Goal: Information Seeking & Learning: Learn about a topic

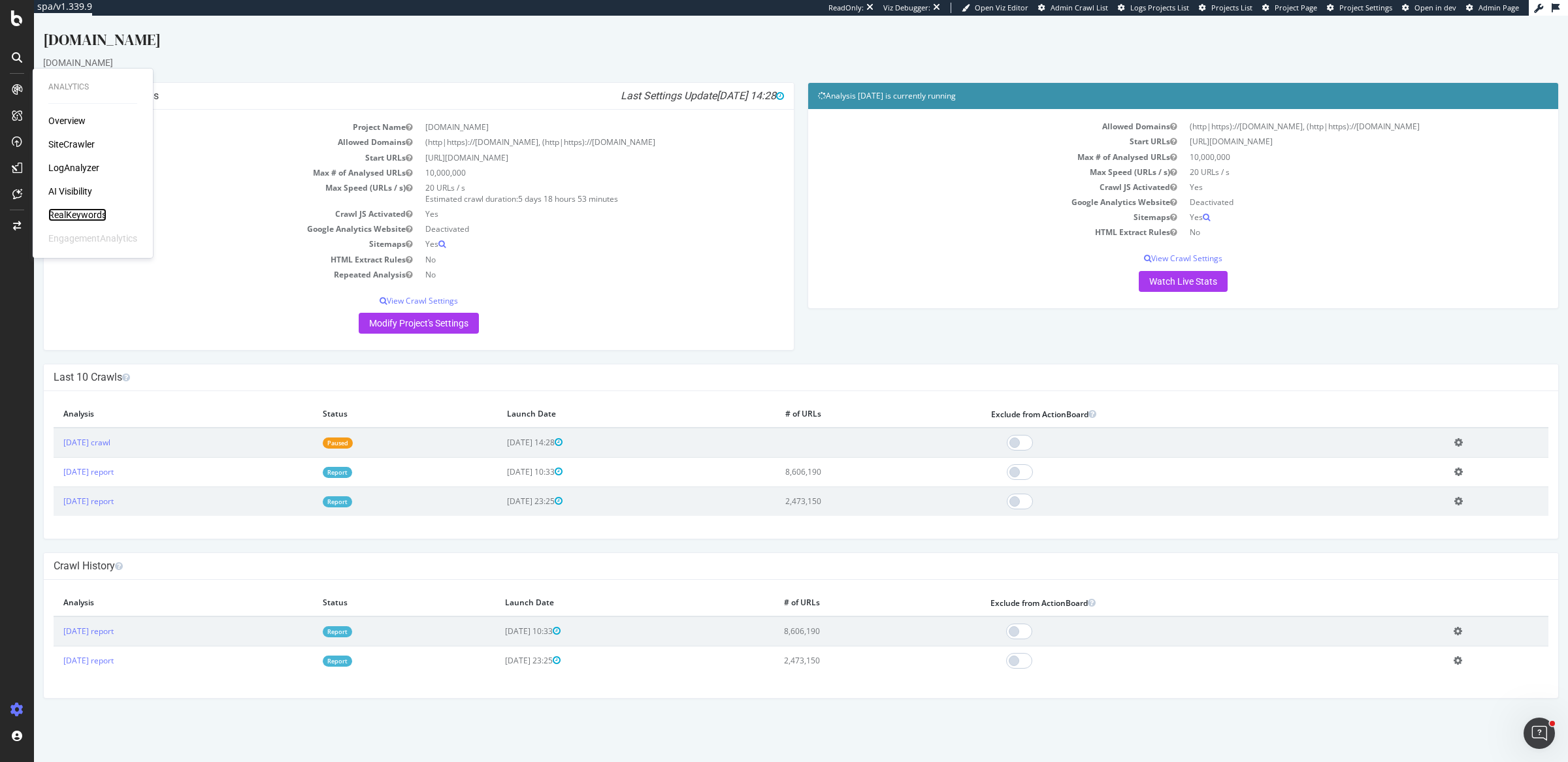
click at [87, 217] on div "RealKeywords" at bounding box center [78, 215] width 58 height 13
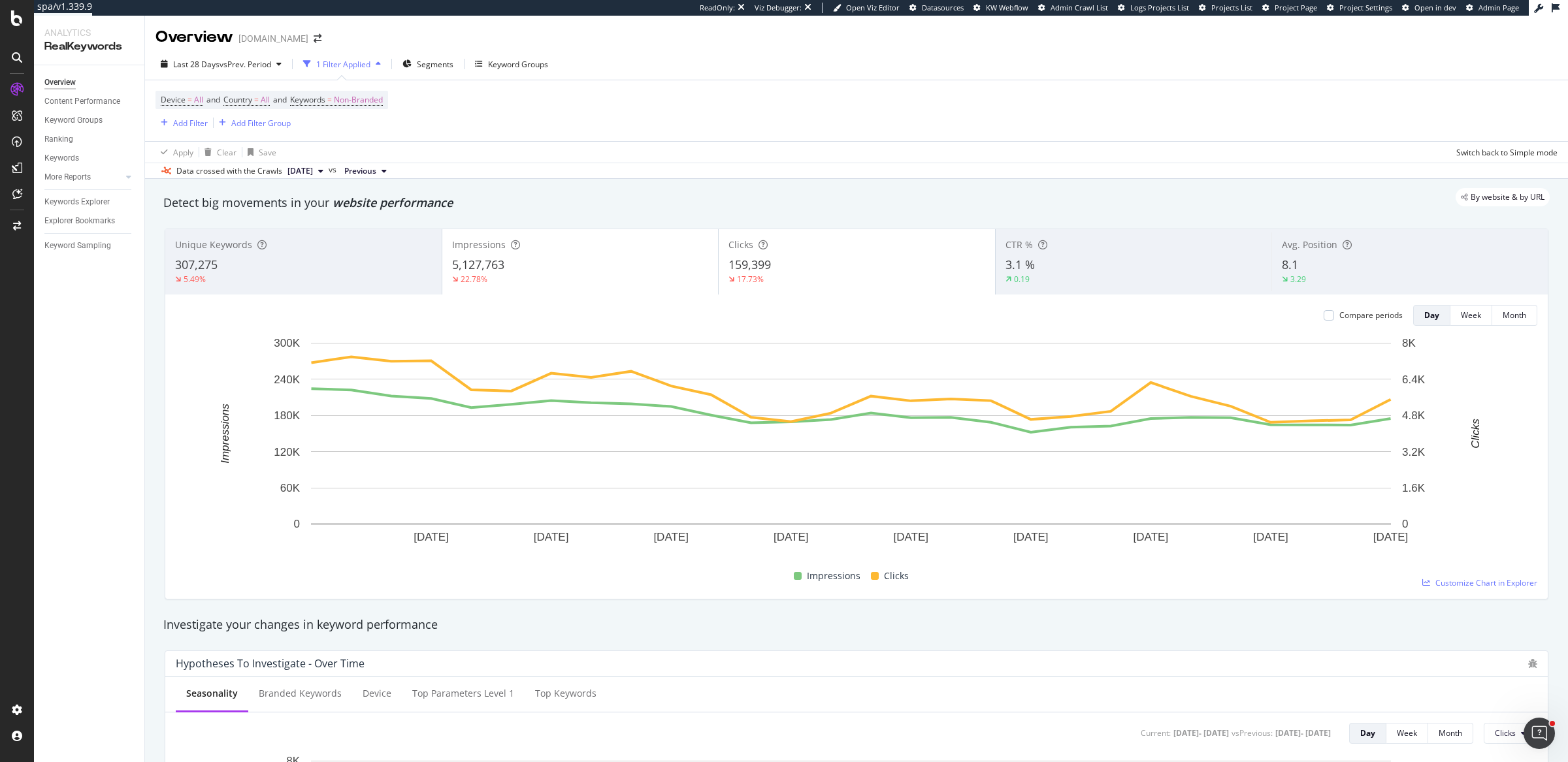
click at [884, 100] on div "Device = All and Country = All and Keywords = Non-Branded Add Filter Add Filter…" at bounding box center [856, 110] width 1402 height 61
click at [359, 101] on span "Non-Branded" at bounding box center [358, 100] width 49 height 19
click at [369, 128] on icon "button" at bounding box center [371, 130] width 5 height 8
click at [130, 181] on div at bounding box center [129, 177] width 13 height 13
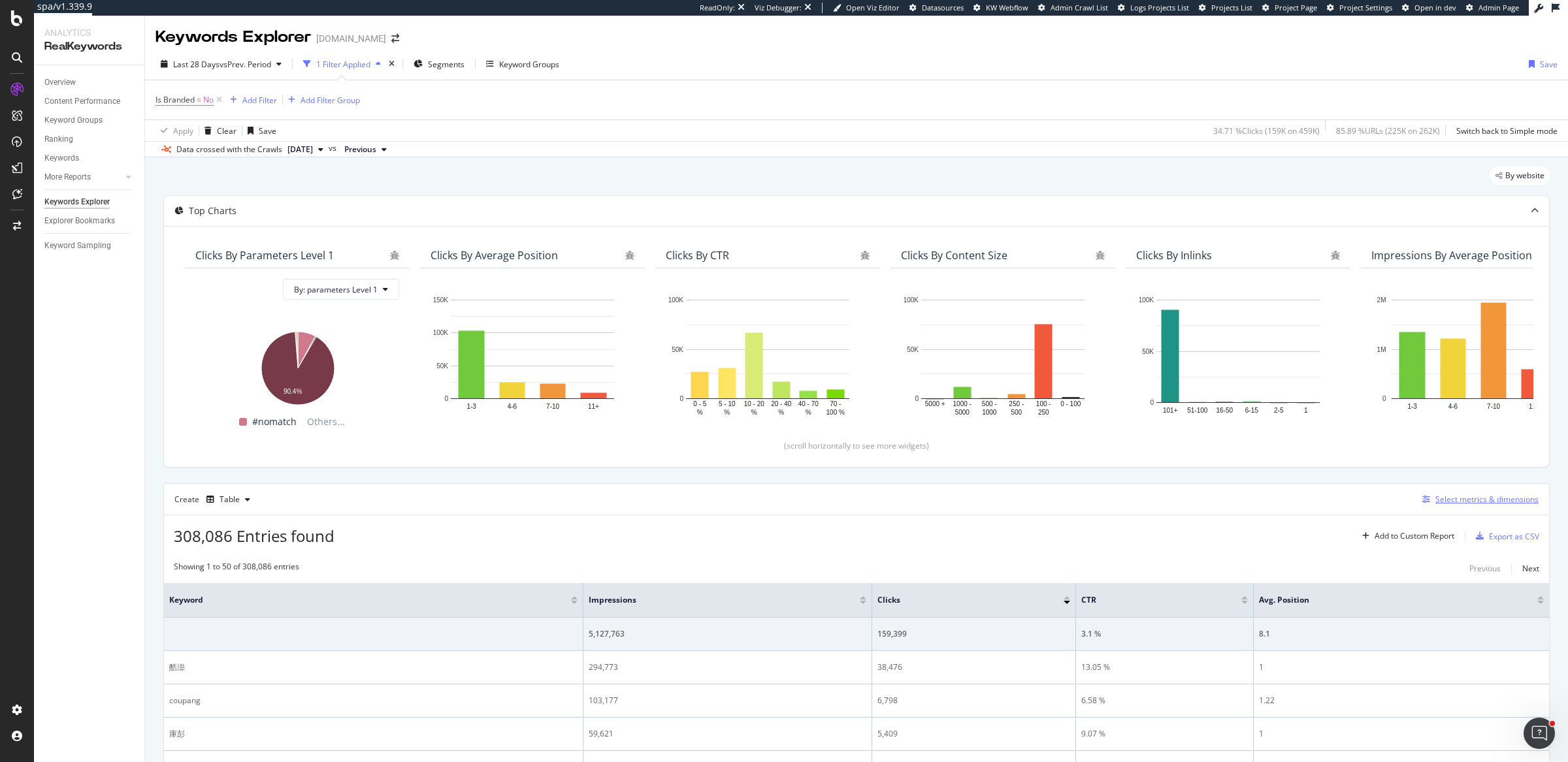
click at [1451, 499] on div "Select metrics & dimensions" at bounding box center [1486, 500] width 103 height 11
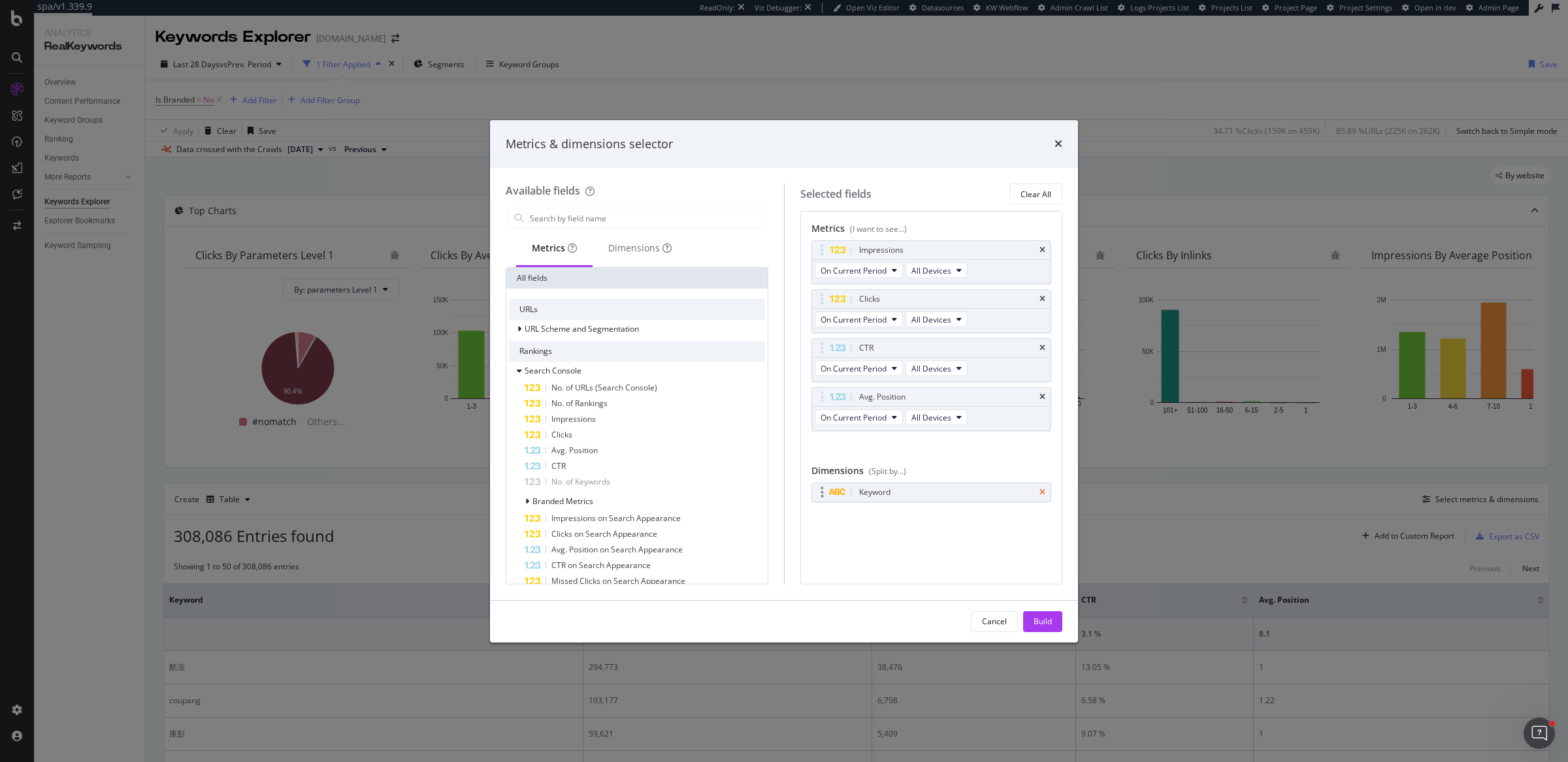
click at [1042, 490] on icon "times" at bounding box center [1042, 492] width 6 height 8
click at [641, 258] on div "Dimensions" at bounding box center [639, 249] width 95 height 36
click at [589, 214] on input "modal" at bounding box center [646, 218] width 236 height 19
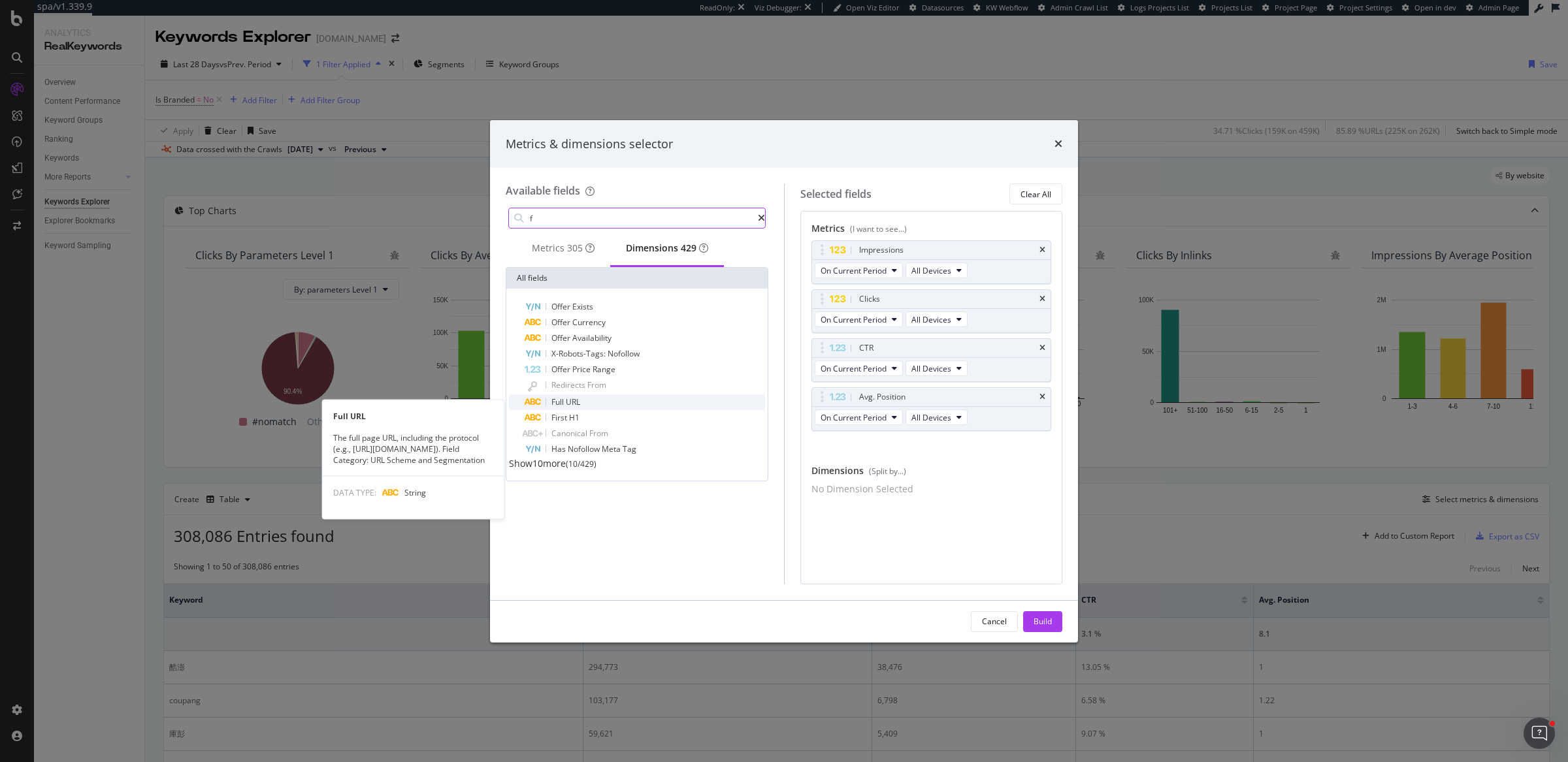
type input "f"
click at [612, 407] on div "Full URL" at bounding box center [645, 402] width 241 height 15
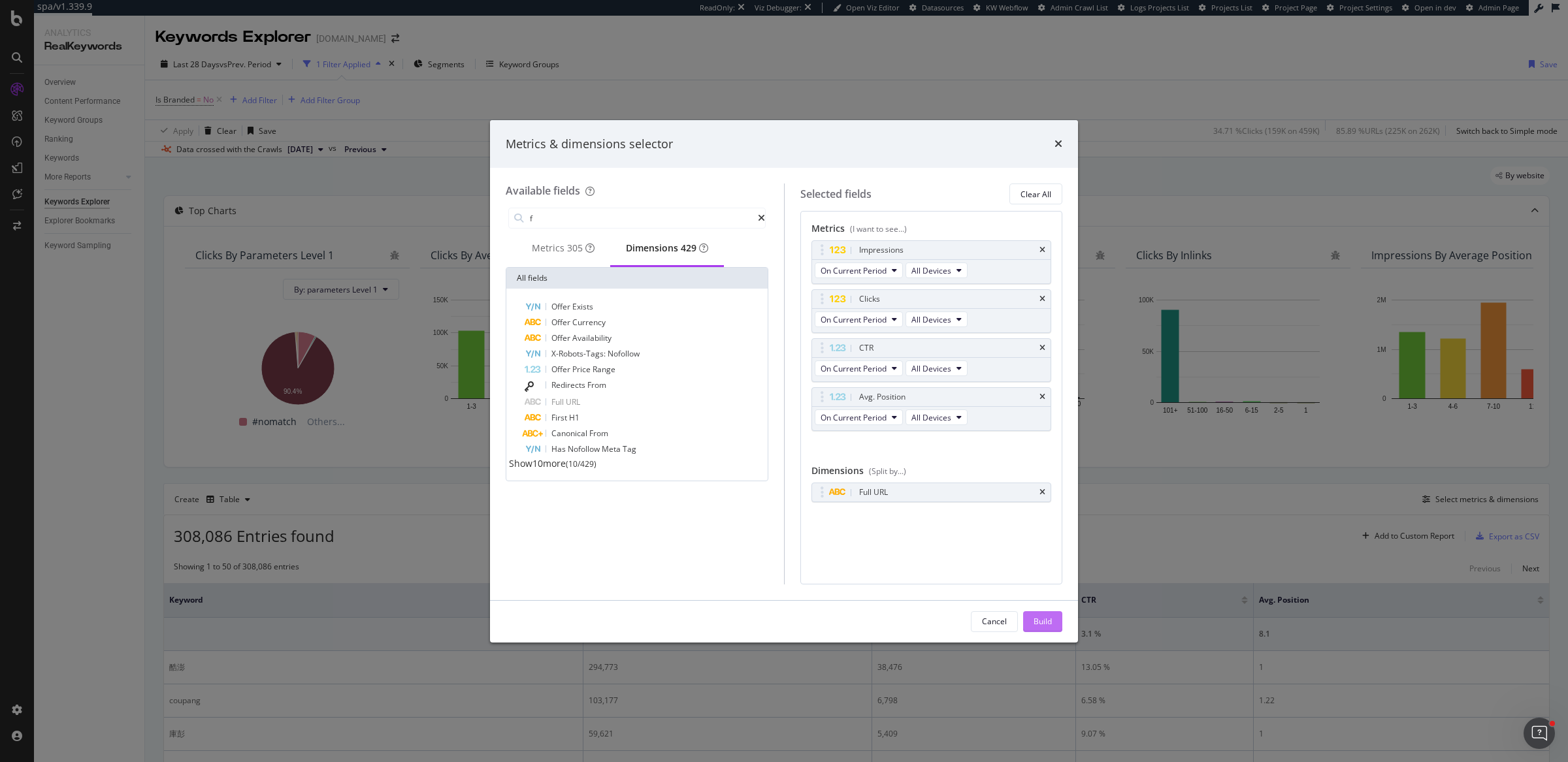
click at [1045, 624] on div "Build" at bounding box center [1042, 622] width 19 height 11
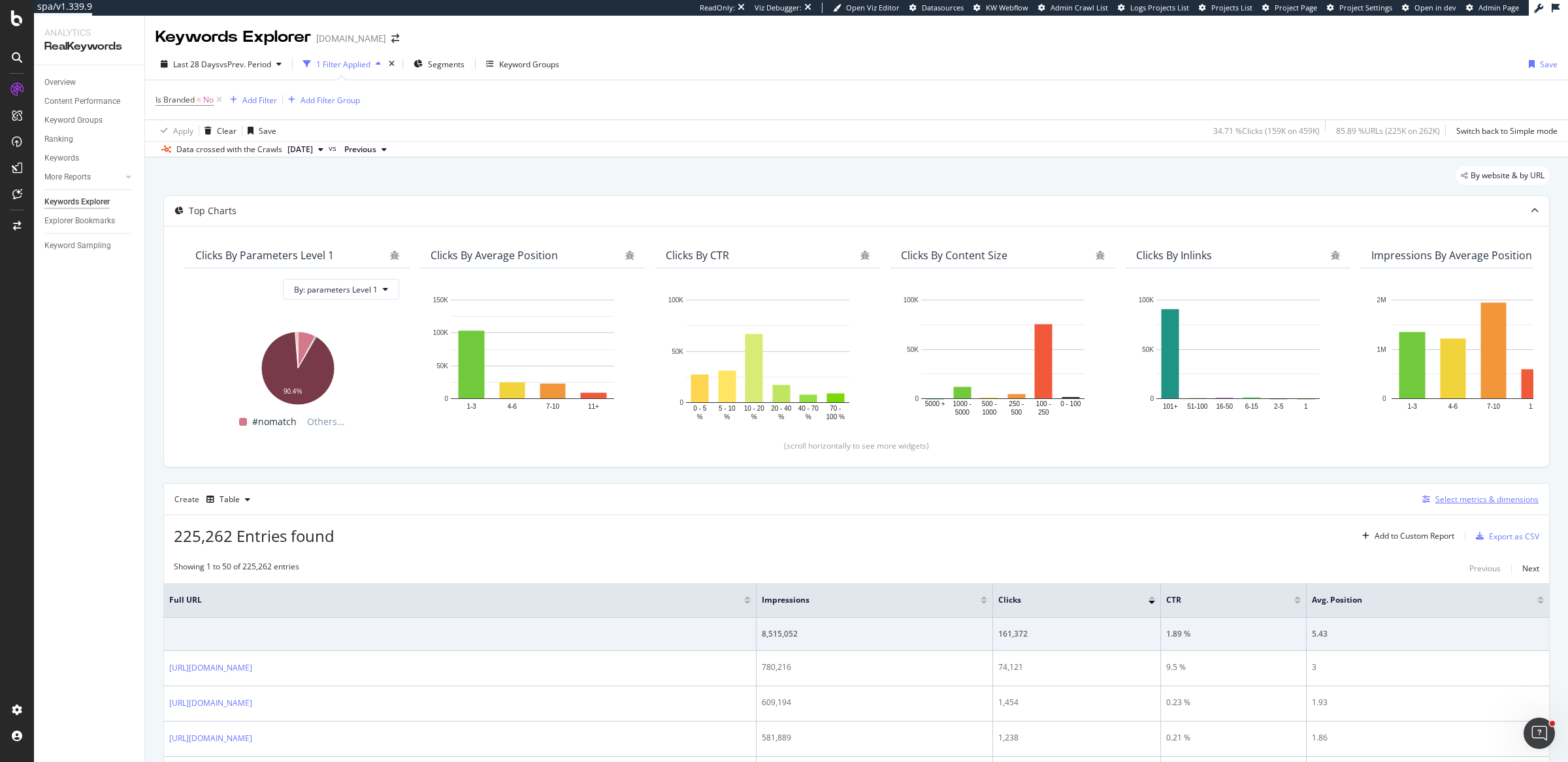
click at [1435, 494] on div "Select metrics & dimensions" at bounding box center [1486, 500] width 103 height 11
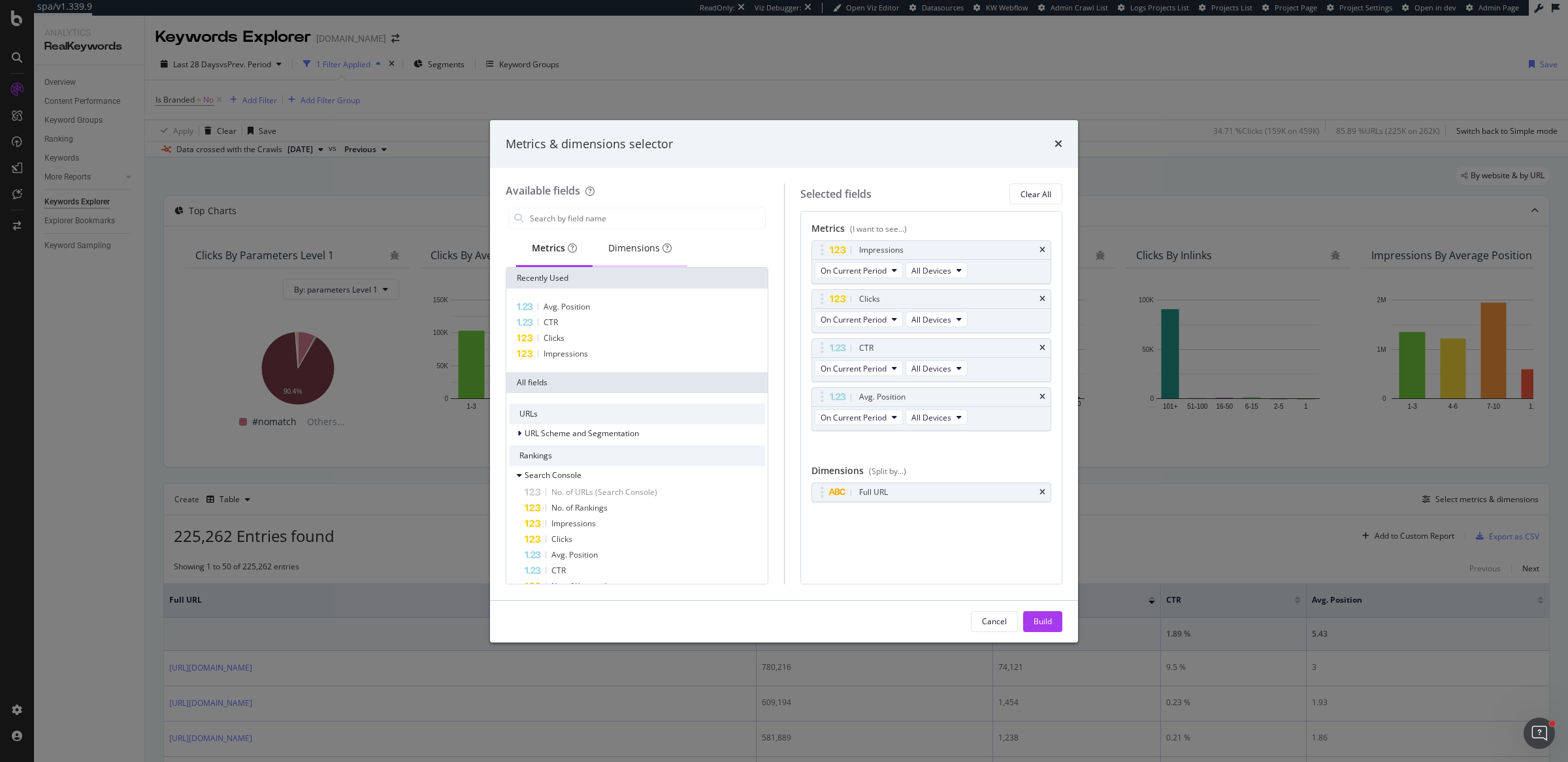
click at [608, 236] on div "Dimensions" at bounding box center [639, 249] width 95 height 36
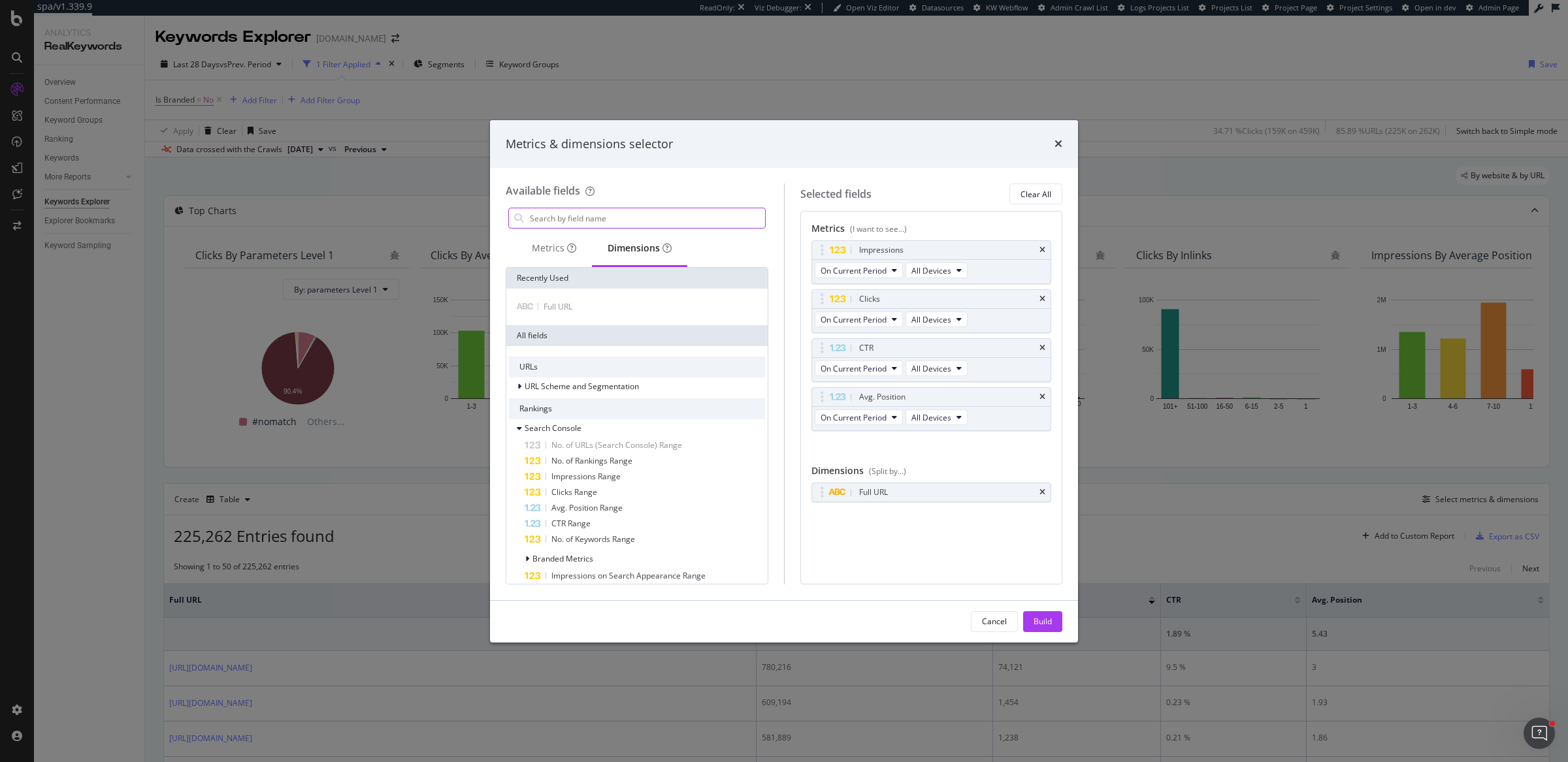
click at [610, 223] on input "modal" at bounding box center [646, 218] width 236 height 19
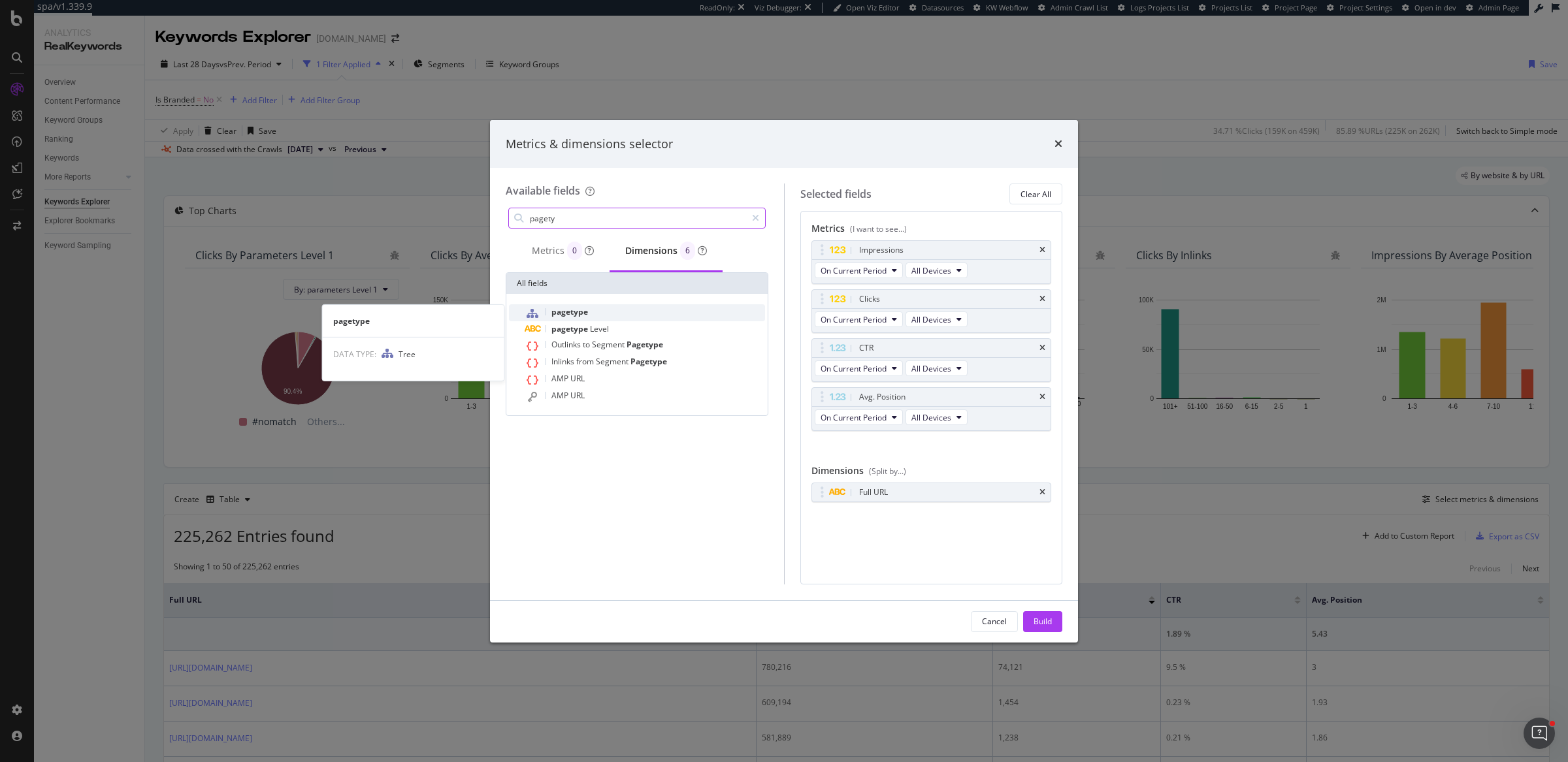
type input "pagety"
click at [554, 317] on div "pagetype" at bounding box center [645, 313] width 241 height 17
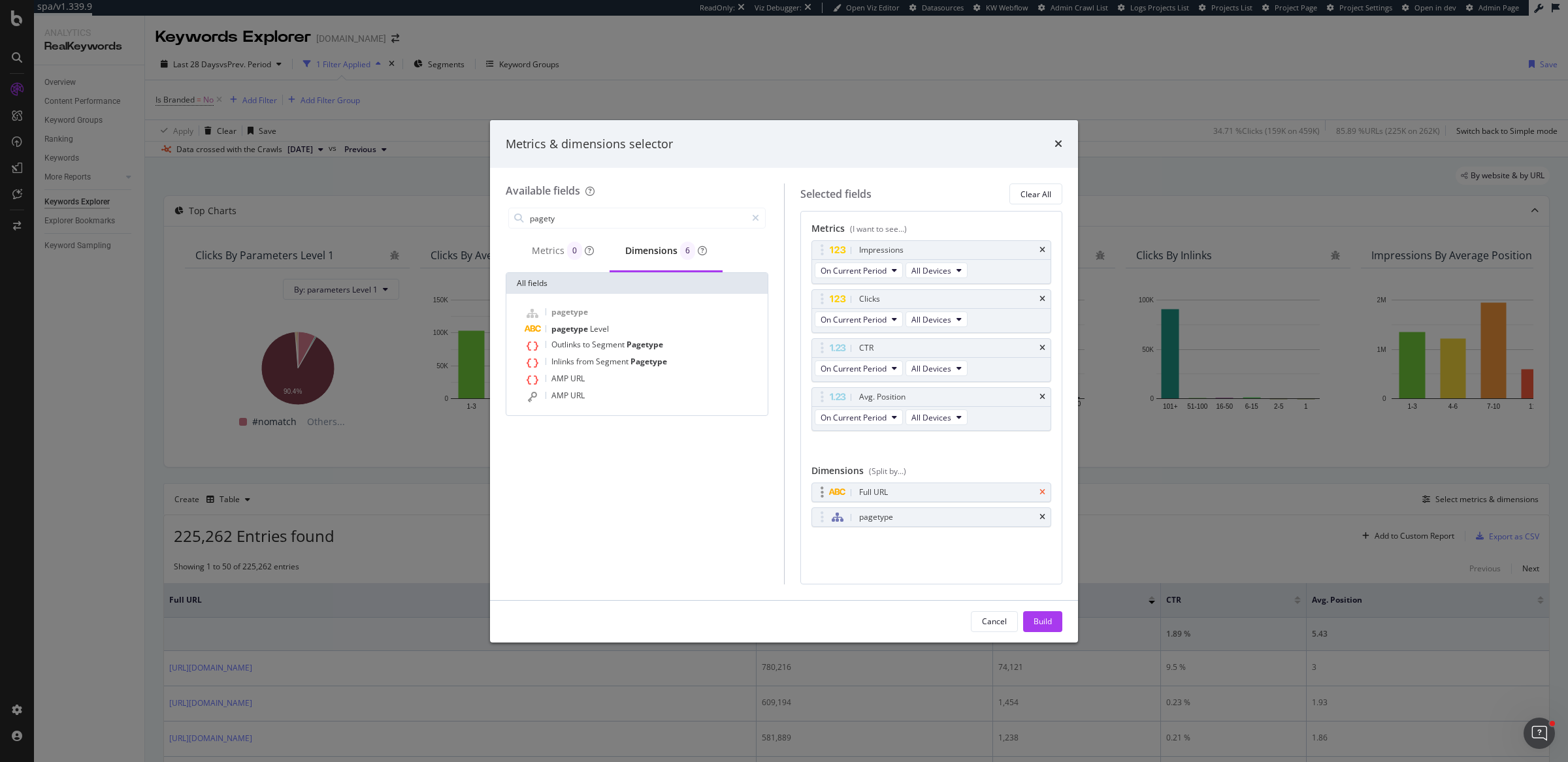
click at [1045, 488] on icon "times" at bounding box center [1042, 492] width 6 height 8
click at [1051, 618] on button "Build" at bounding box center [1042, 622] width 39 height 21
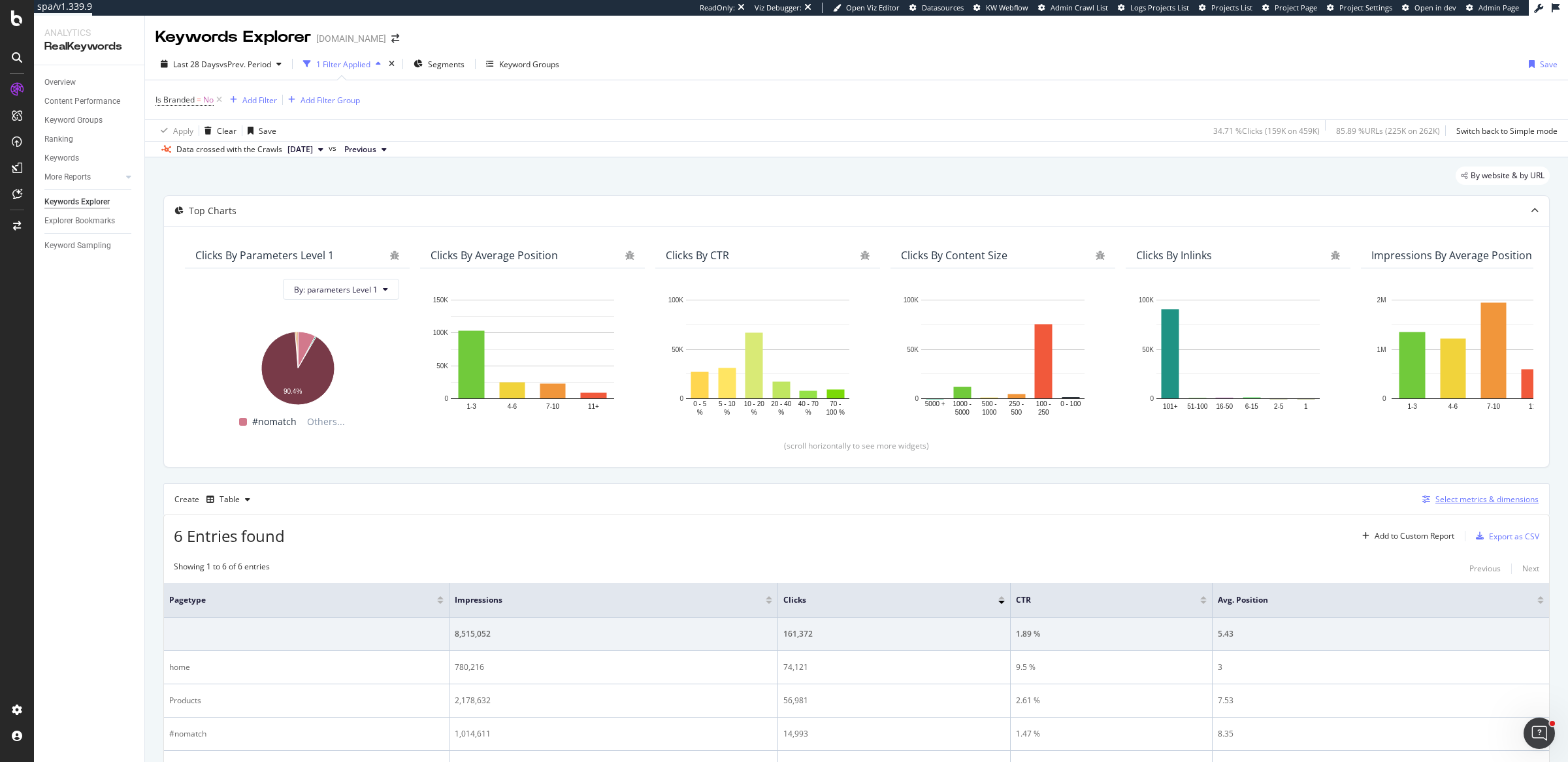
click at [1468, 499] on div "Select metrics & dimensions" at bounding box center [1486, 500] width 103 height 11
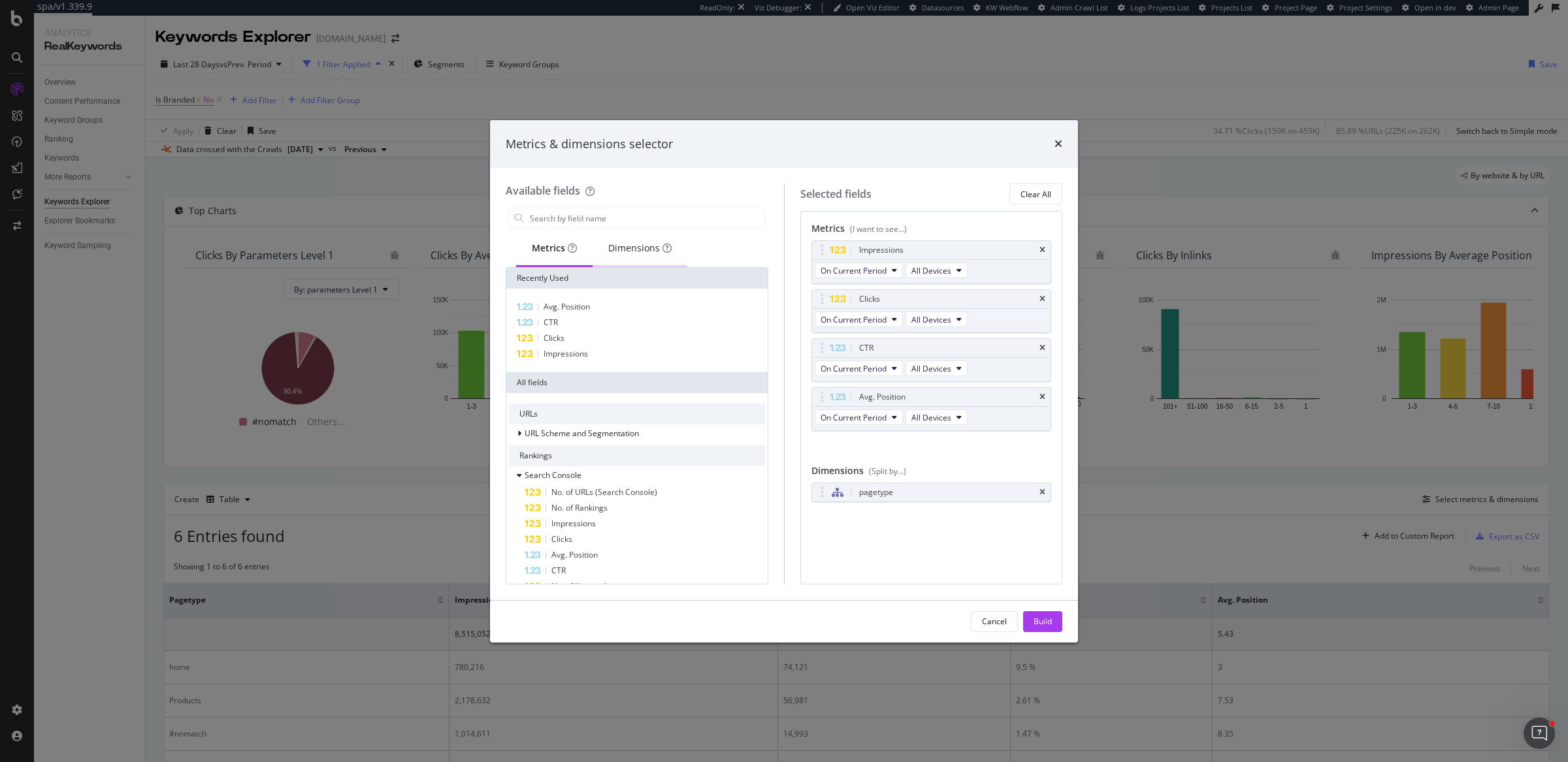
click at [621, 245] on div "Dimensions" at bounding box center [640, 248] width 63 height 13
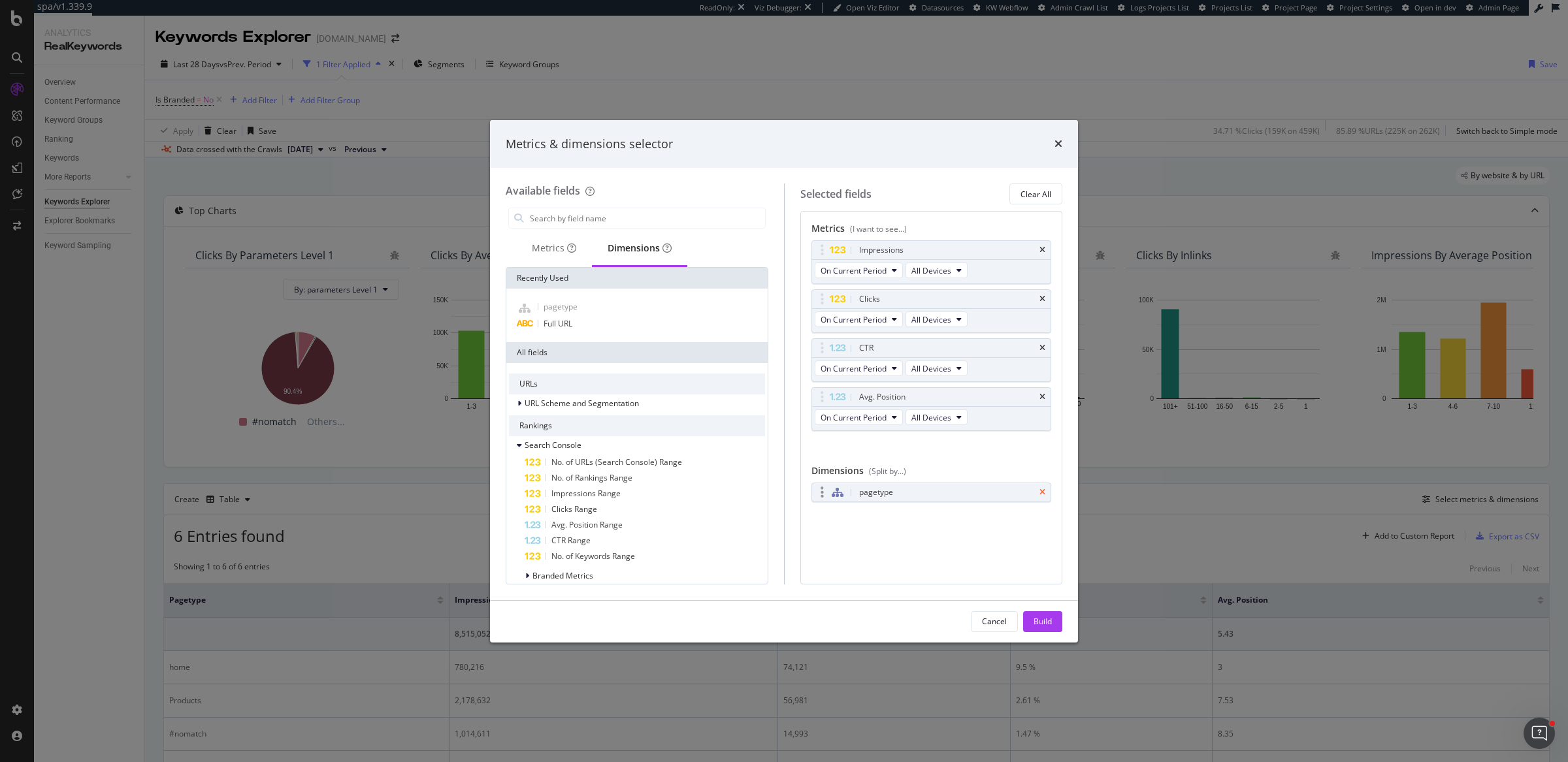
click at [1042, 491] on icon "times" at bounding box center [1042, 492] width 6 height 8
click at [582, 322] on div "Full URL" at bounding box center [637, 323] width 256 height 15
click at [590, 218] on input "modal" at bounding box center [646, 218] width 236 height 19
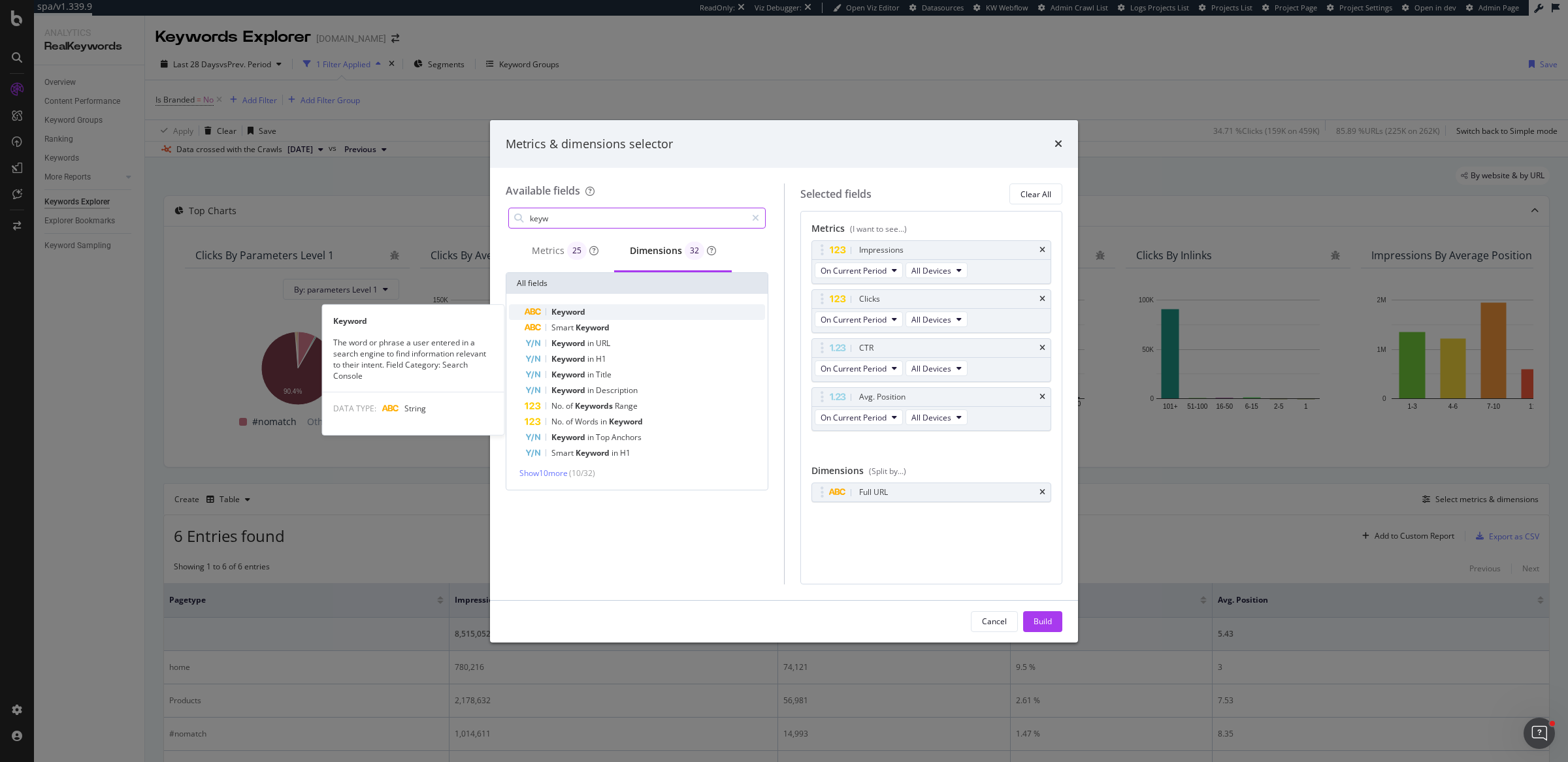
type input "keyw"
click at [582, 308] on span "Keyword" at bounding box center [569, 312] width 34 height 11
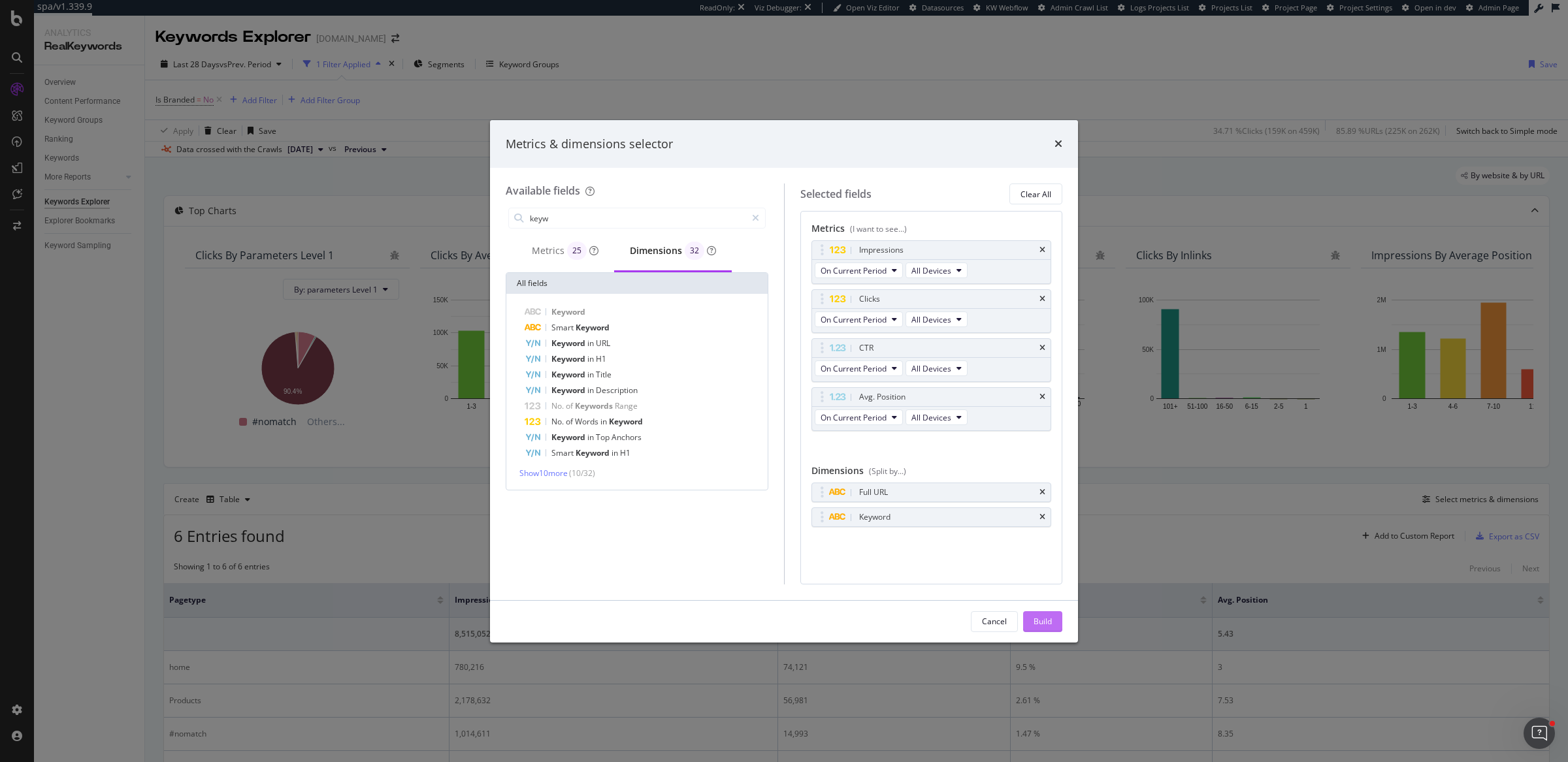
click at [1050, 630] on div "Build" at bounding box center [1042, 622] width 19 height 19
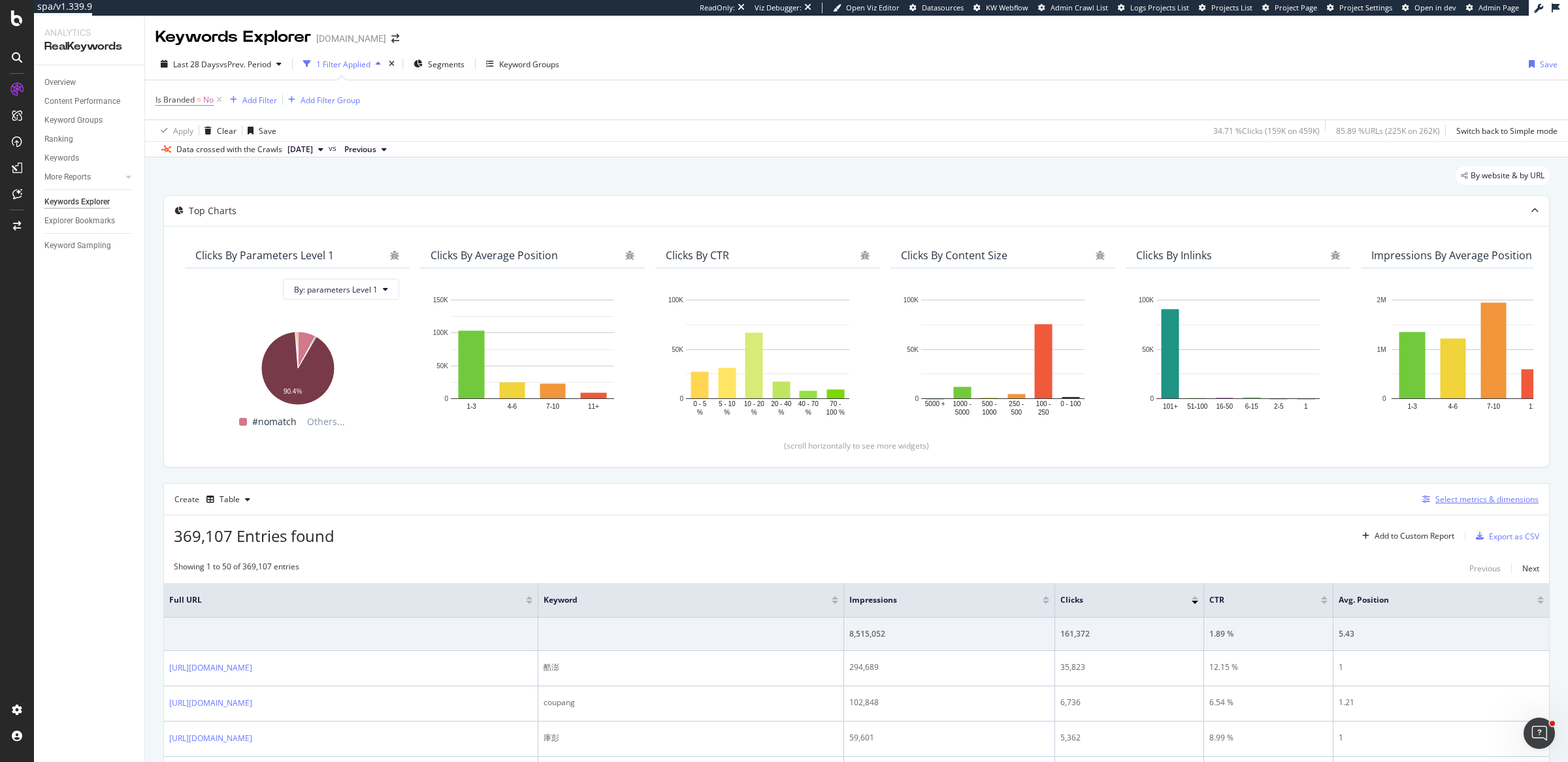
click at [1447, 492] on div "Select metrics & dimensions" at bounding box center [1477, 500] width 121 height 15
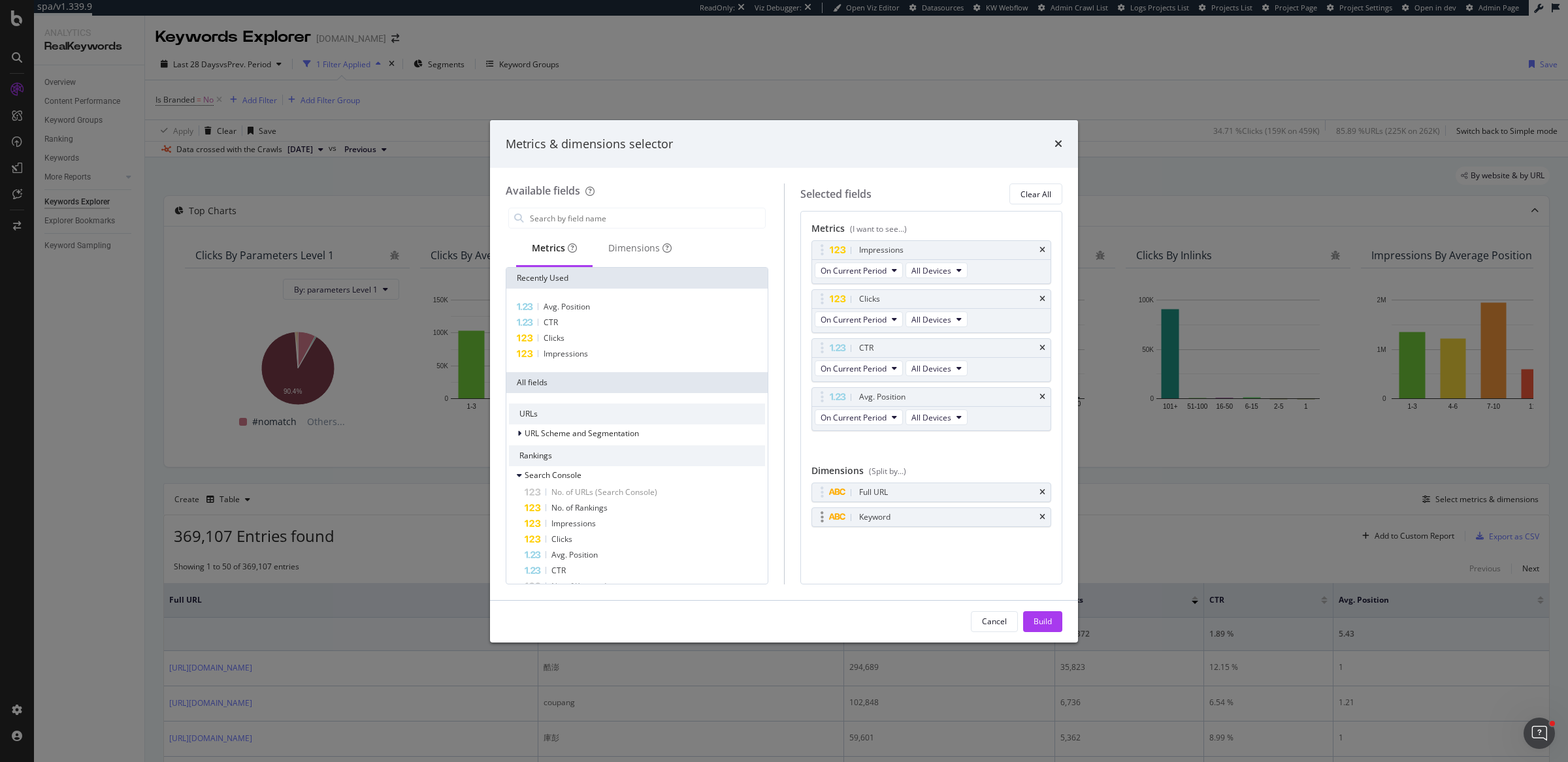
click at [1046, 517] on div "Keyword" at bounding box center [931, 517] width 239 height 19
click at [1045, 514] on icon "times" at bounding box center [1042, 517] width 6 height 8
click at [1042, 484] on div "Full URL" at bounding box center [931, 492] width 239 height 19
click at [1045, 491] on icon "times" at bounding box center [1042, 492] width 6 height 8
click at [616, 244] on div "Dimensions" at bounding box center [640, 248] width 63 height 13
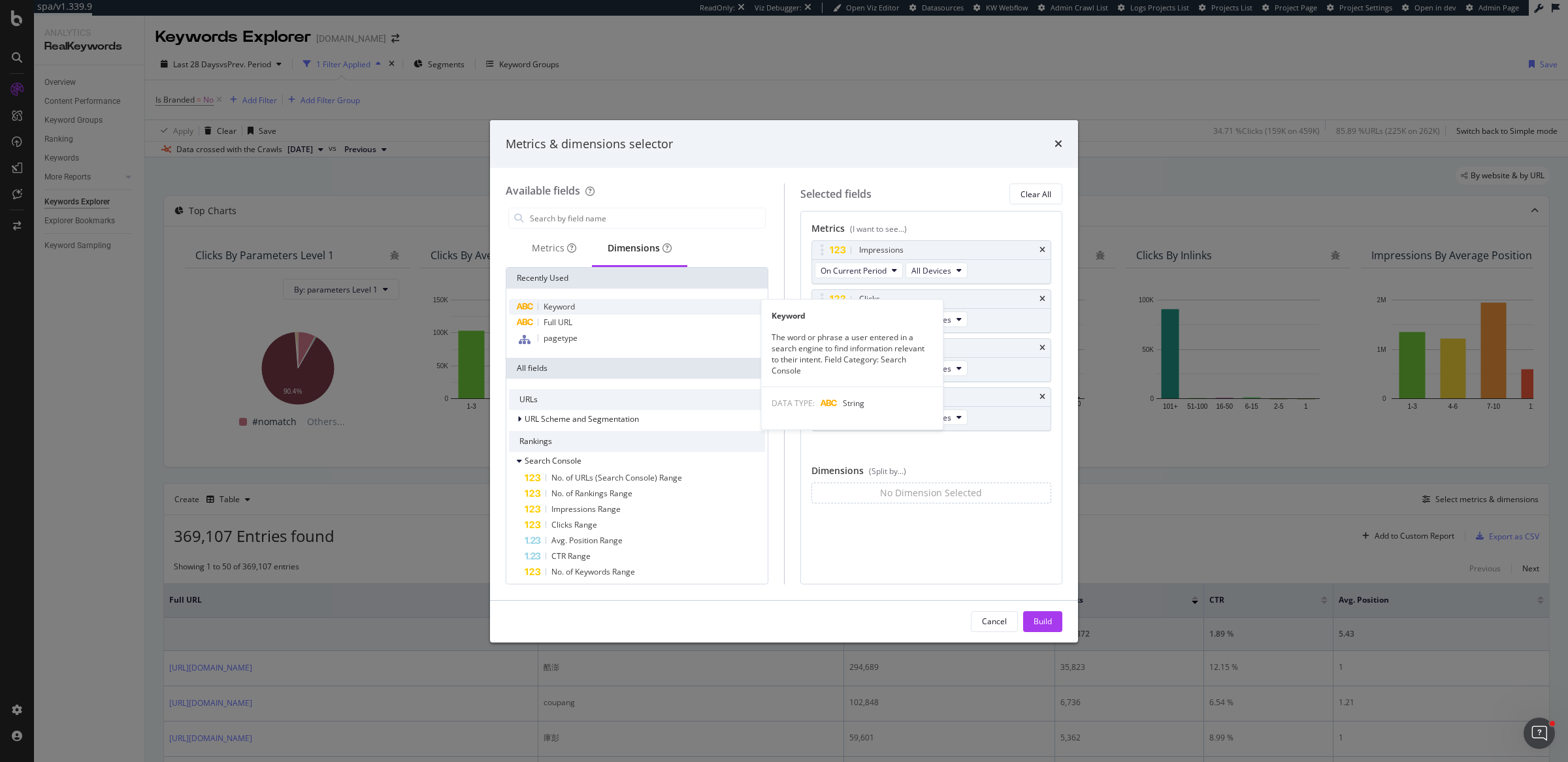
click at [581, 307] on div "Keyword" at bounding box center [637, 306] width 256 height 15
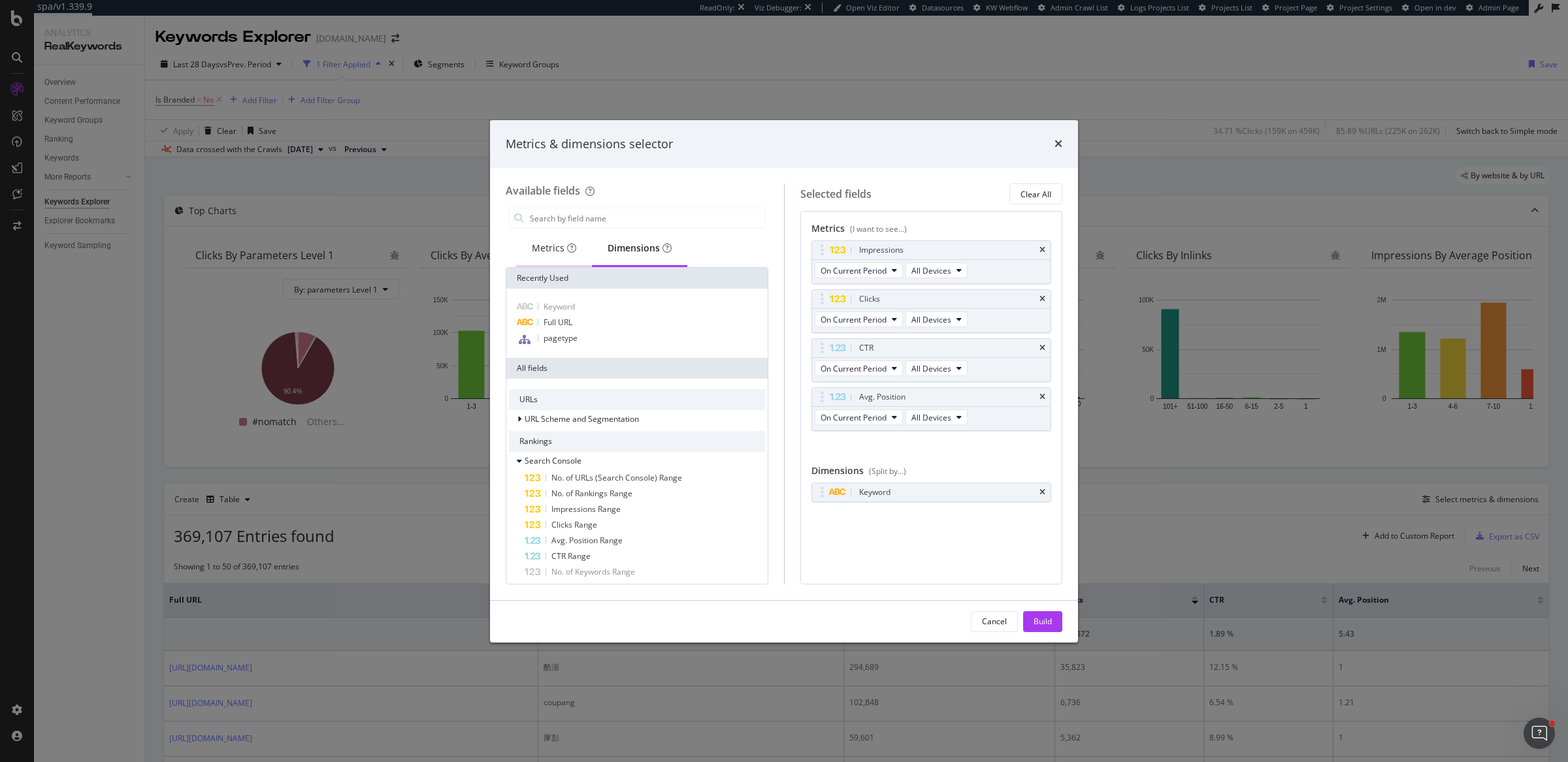
click at [558, 252] on div "Metrics" at bounding box center [553, 248] width 45 height 13
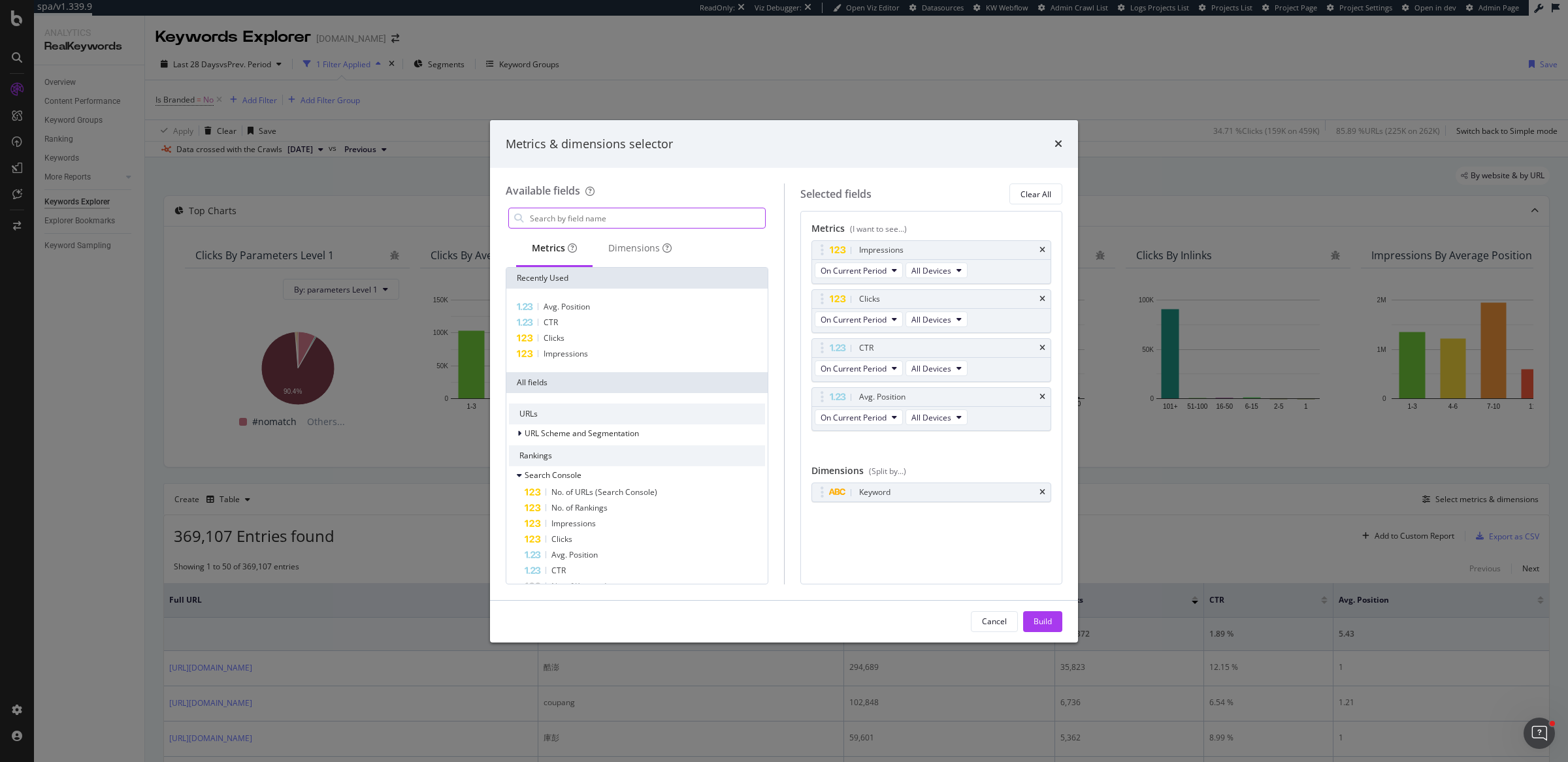
click at [599, 211] on input "modal" at bounding box center [646, 218] width 236 height 19
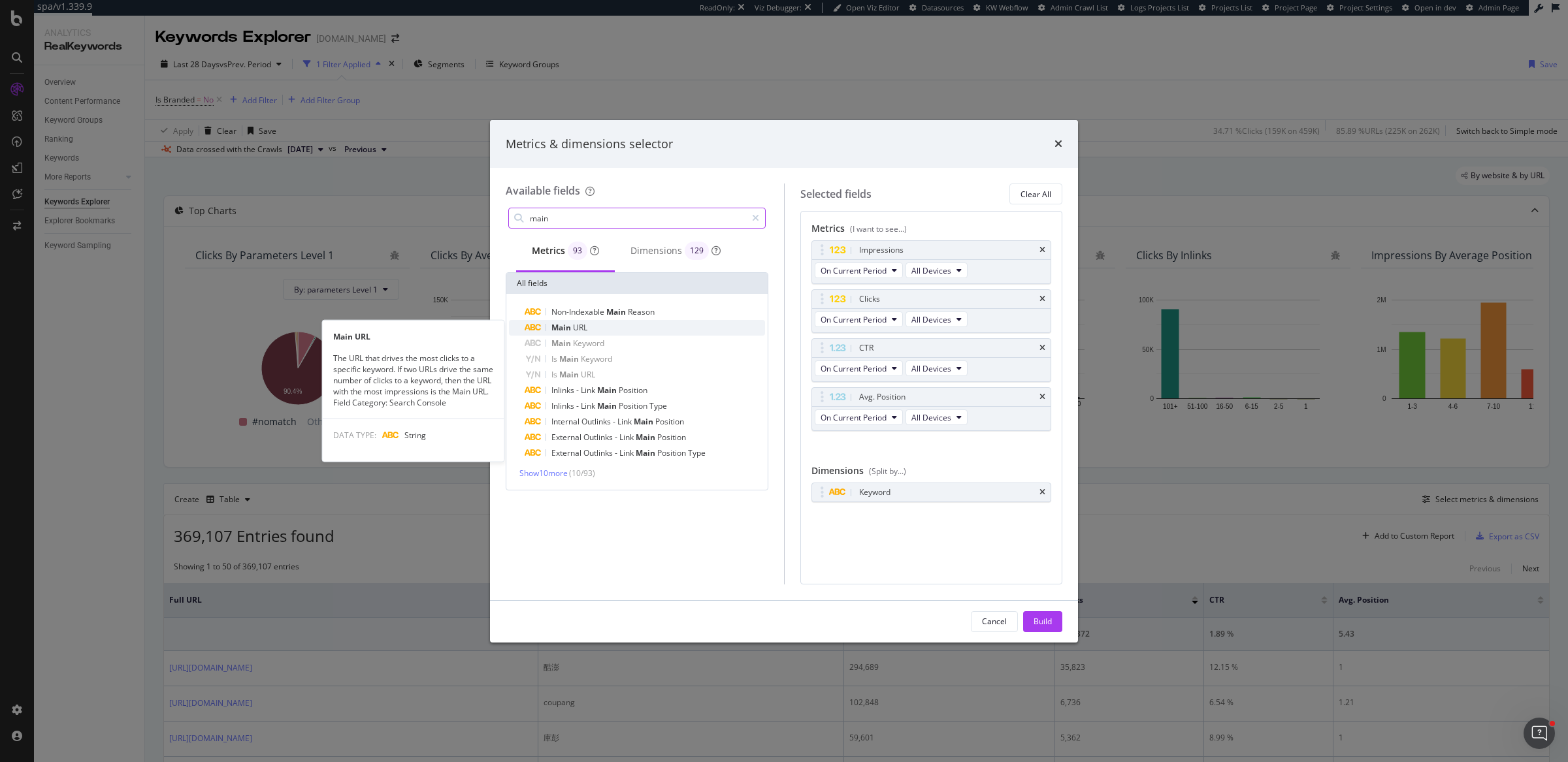
type input "main"
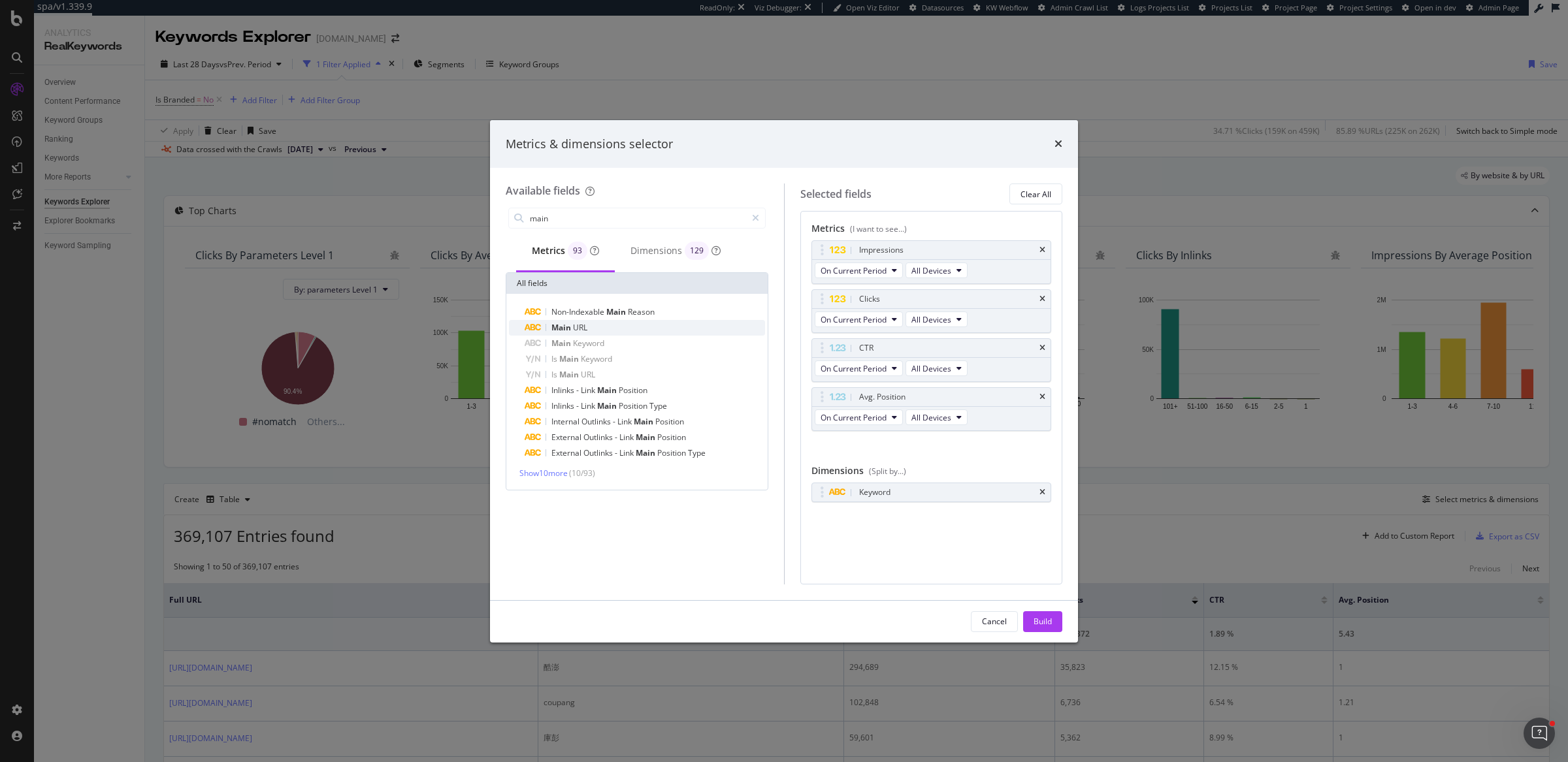
click at [605, 325] on div "Main URL" at bounding box center [645, 327] width 241 height 15
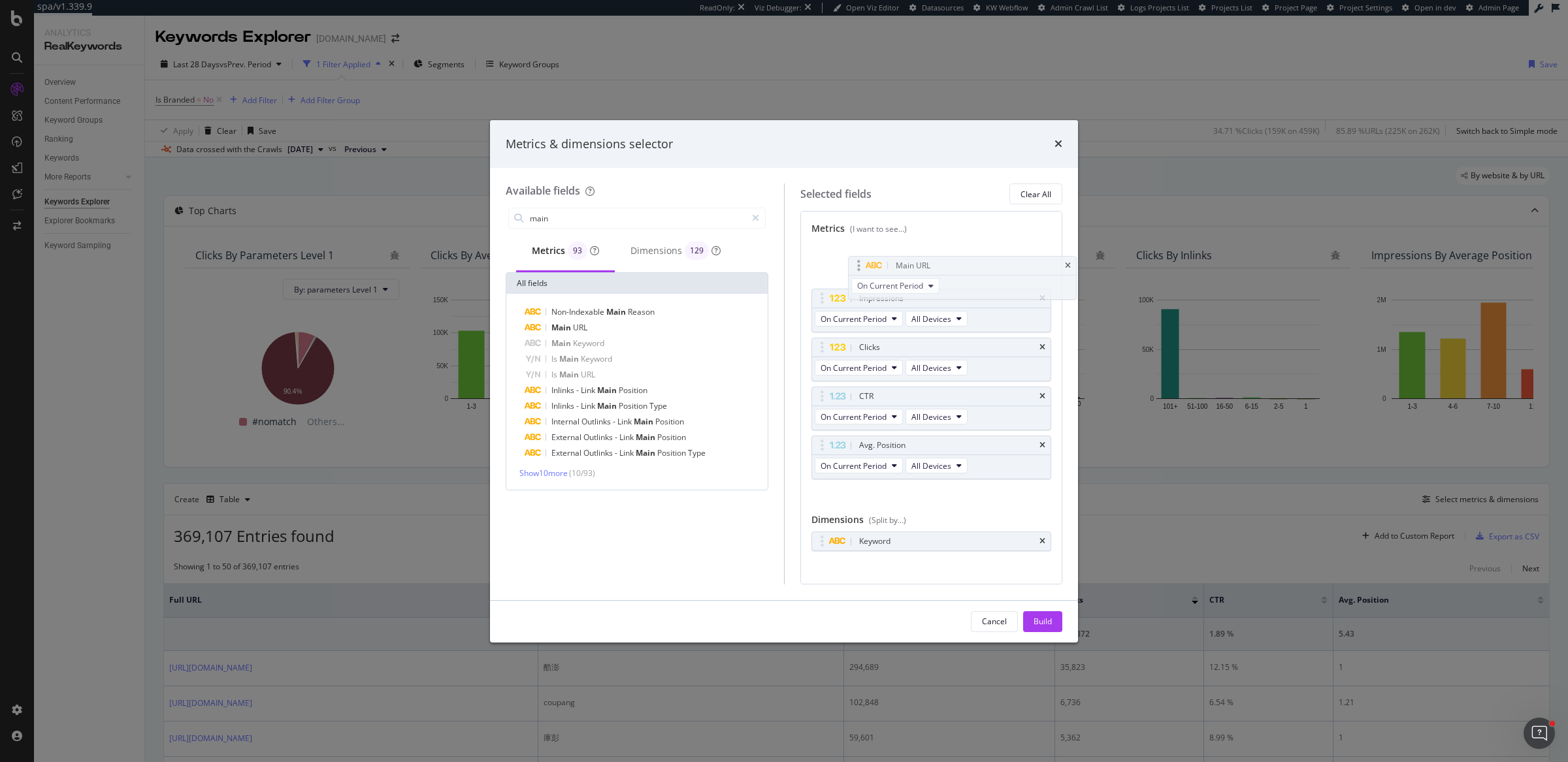
drag, startPoint x: 820, startPoint y: 442, endPoint x: 858, endPoint y: 264, distance: 182.0
click at [858, 264] on body "spa/v1.339.9 ReadOnly: Viz Debugger: Open Viz Editor Datasources KW Webflow Adm…" at bounding box center [784, 381] width 1568 height 762
click at [1040, 626] on div "Build" at bounding box center [1042, 622] width 19 height 11
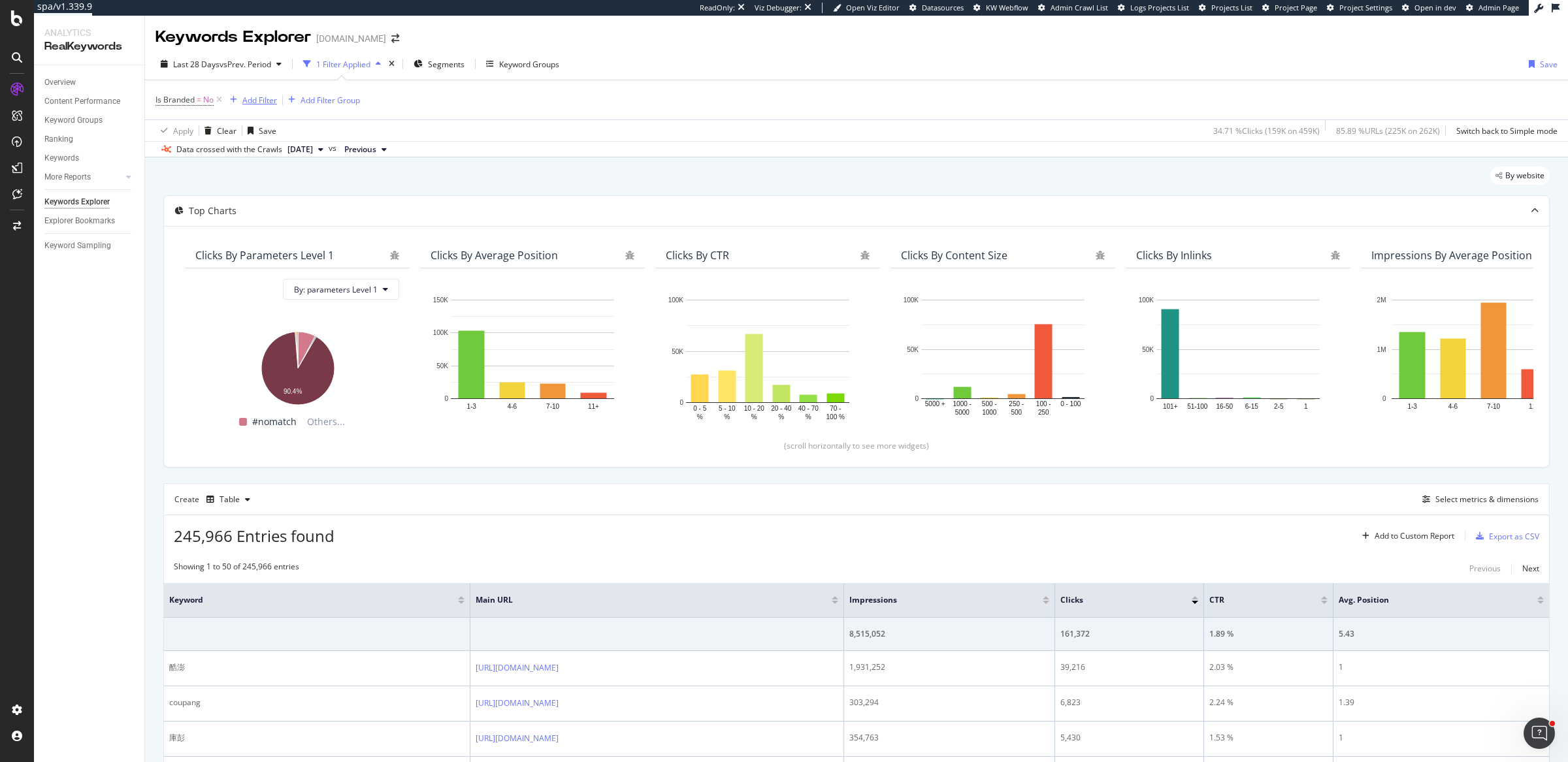
click at [242, 102] on div "Add Filter" at bounding box center [259, 100] width 35 height 11
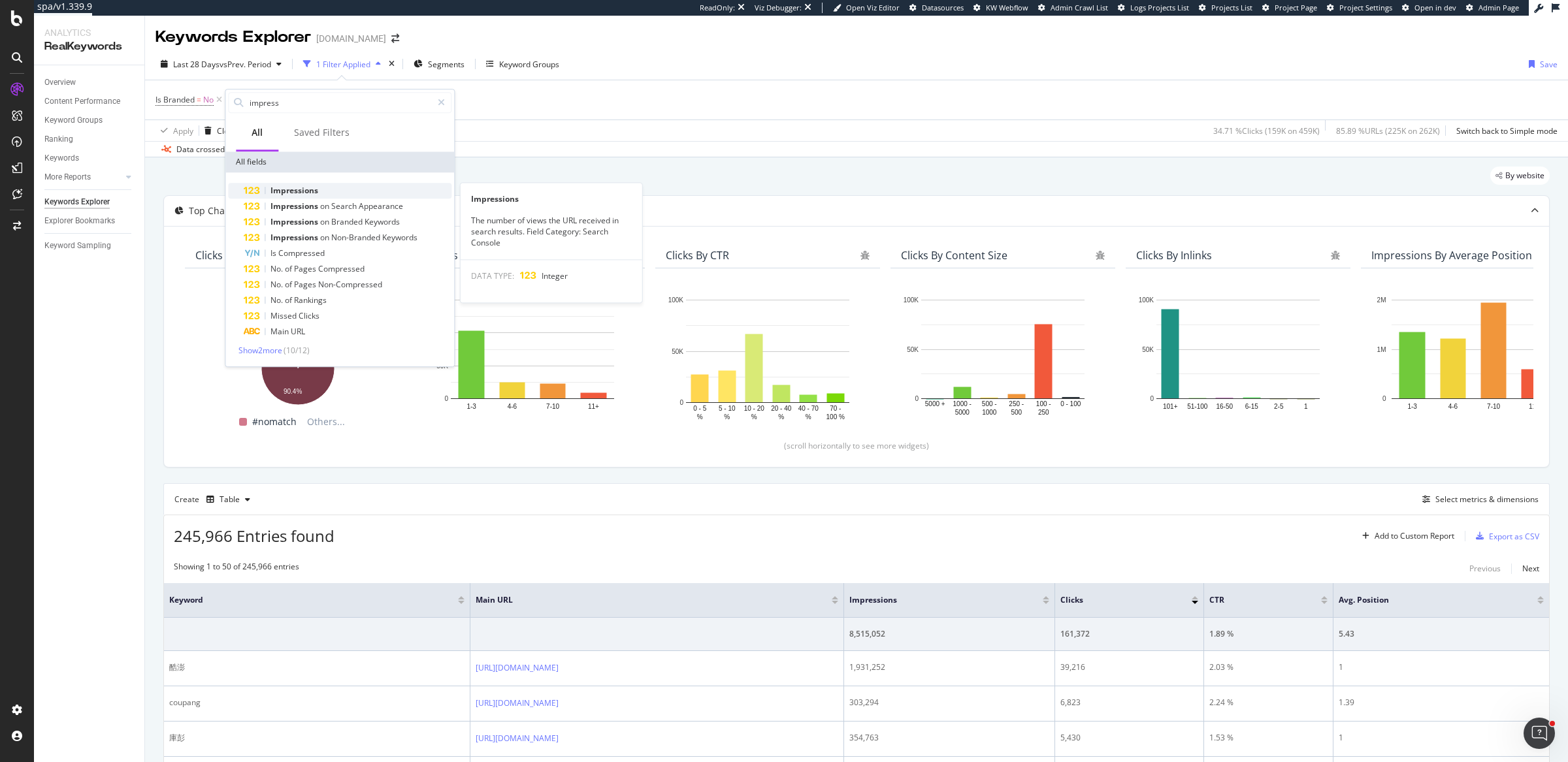
type input "impress"
click at [311, 189] on span "Impressions" at bounding box center [294, 190] width 48 height 11
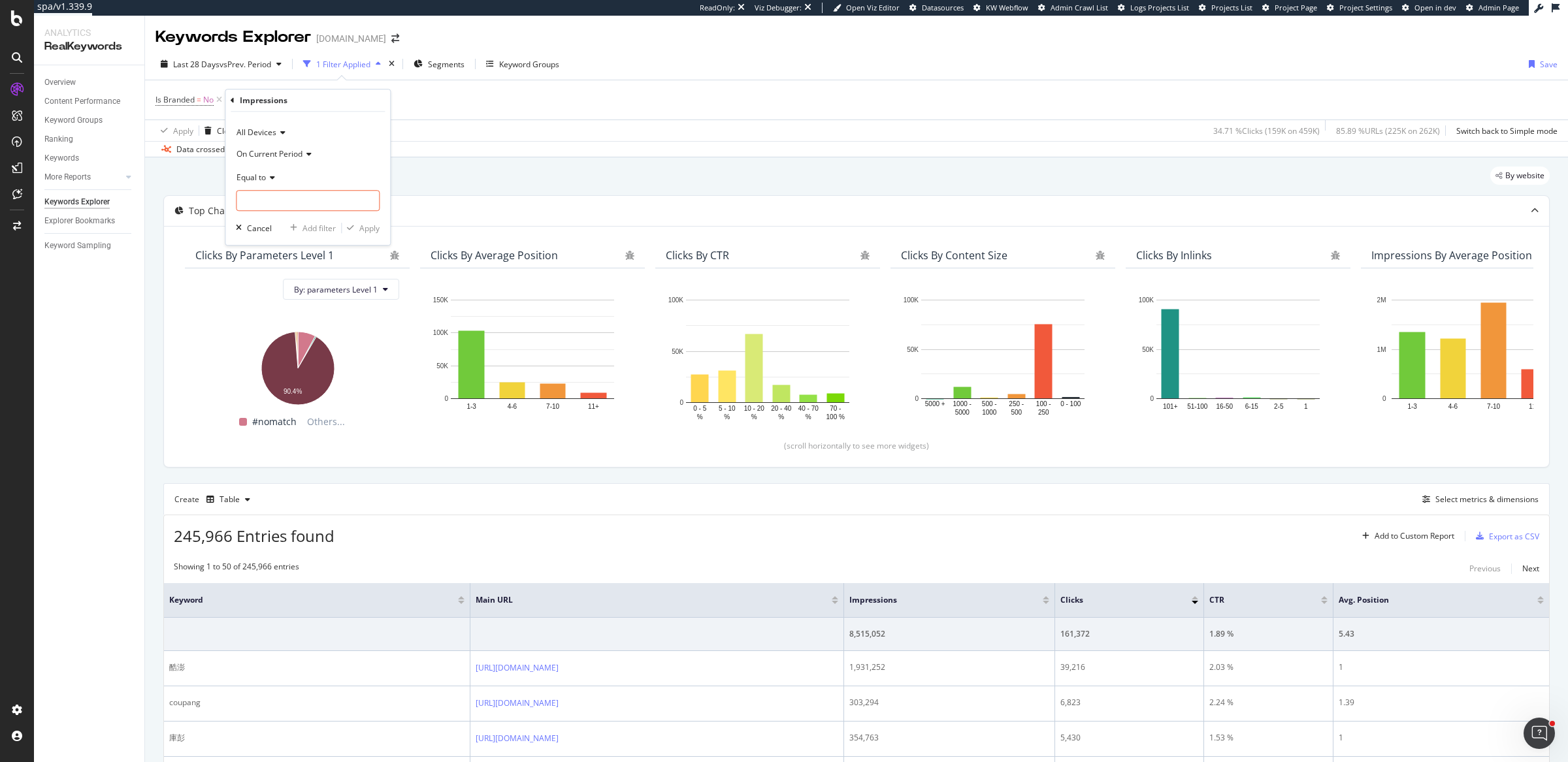
click at [283, 154] on span "On Current Period" at bounding box center [269, 154] width 66 height 11
drag, startPoint x: 295, startPoint y: 230, endPoint x: 285, endPoint y: 185, distance: 46.1
click at [295, 230] on span "Diff. Between Period - value" at bounding box center [292, 232] width 100 height 11
click at [264, 177] on span "Equal to" at bounding box center [251, 177] width 29 height 11
click at [273, 268] on span "Greater than" at bounding box center [266, 272] width 47 height 11
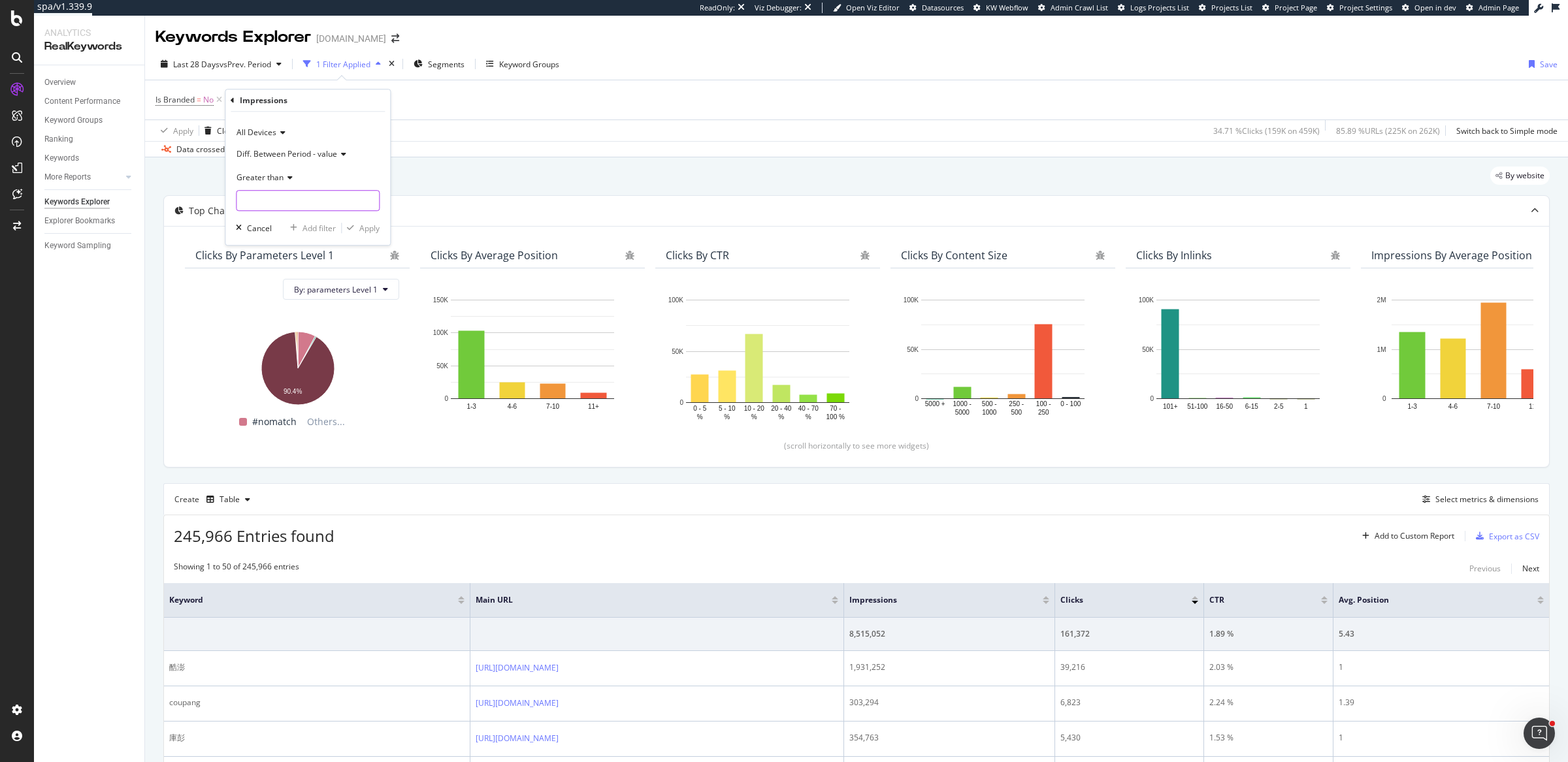
click at [287, 195] on input "number" at bounding box center [307, 201] width 143 height 21
type input "0"
click at [362, 232] on div "Apply" at bounding box center [369, 228] width 20 height 11
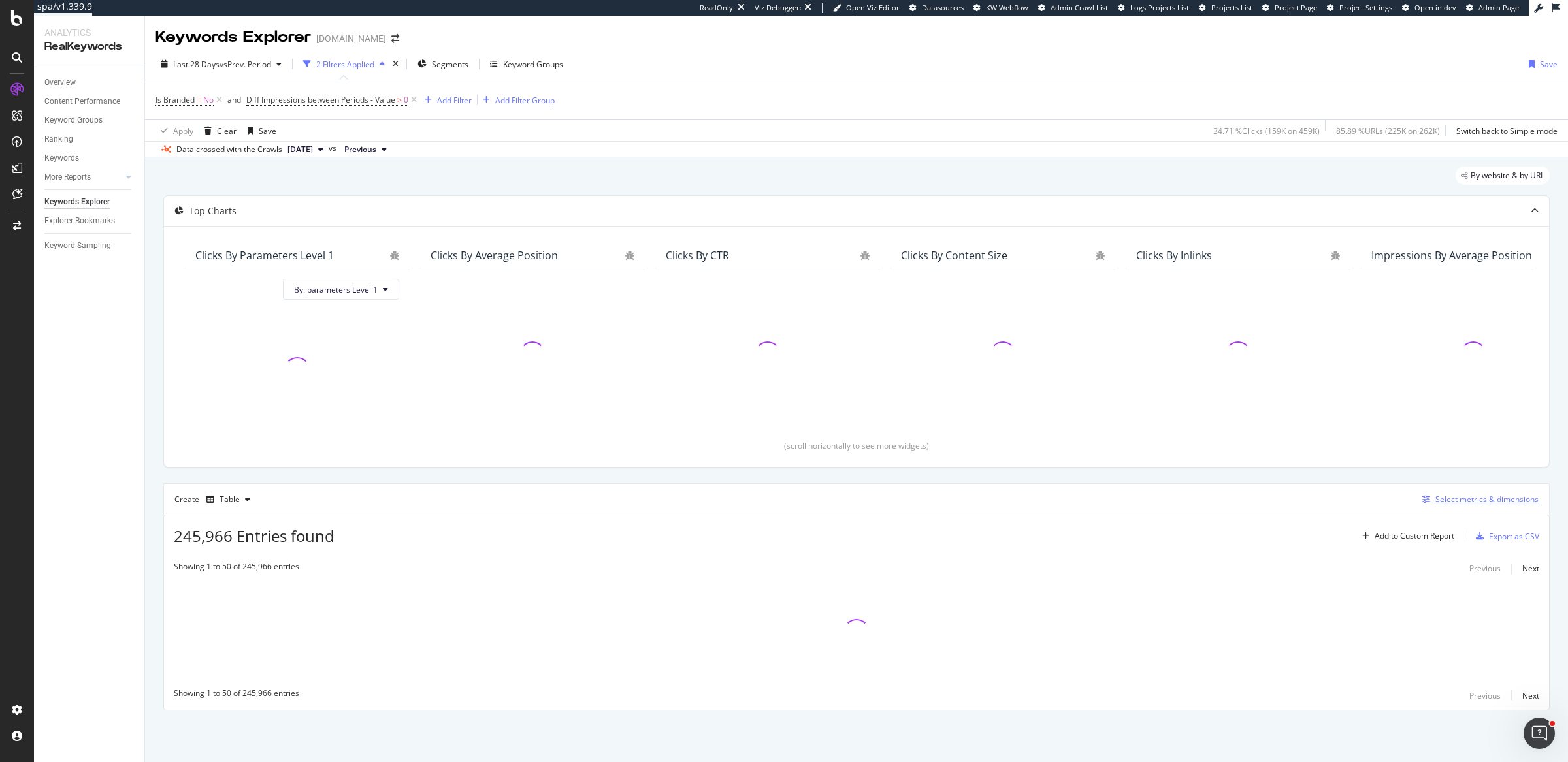
click at [1475, 499] on div "Select metrics & dimensions" at bounding box center [1486, 500] width 103 height 11
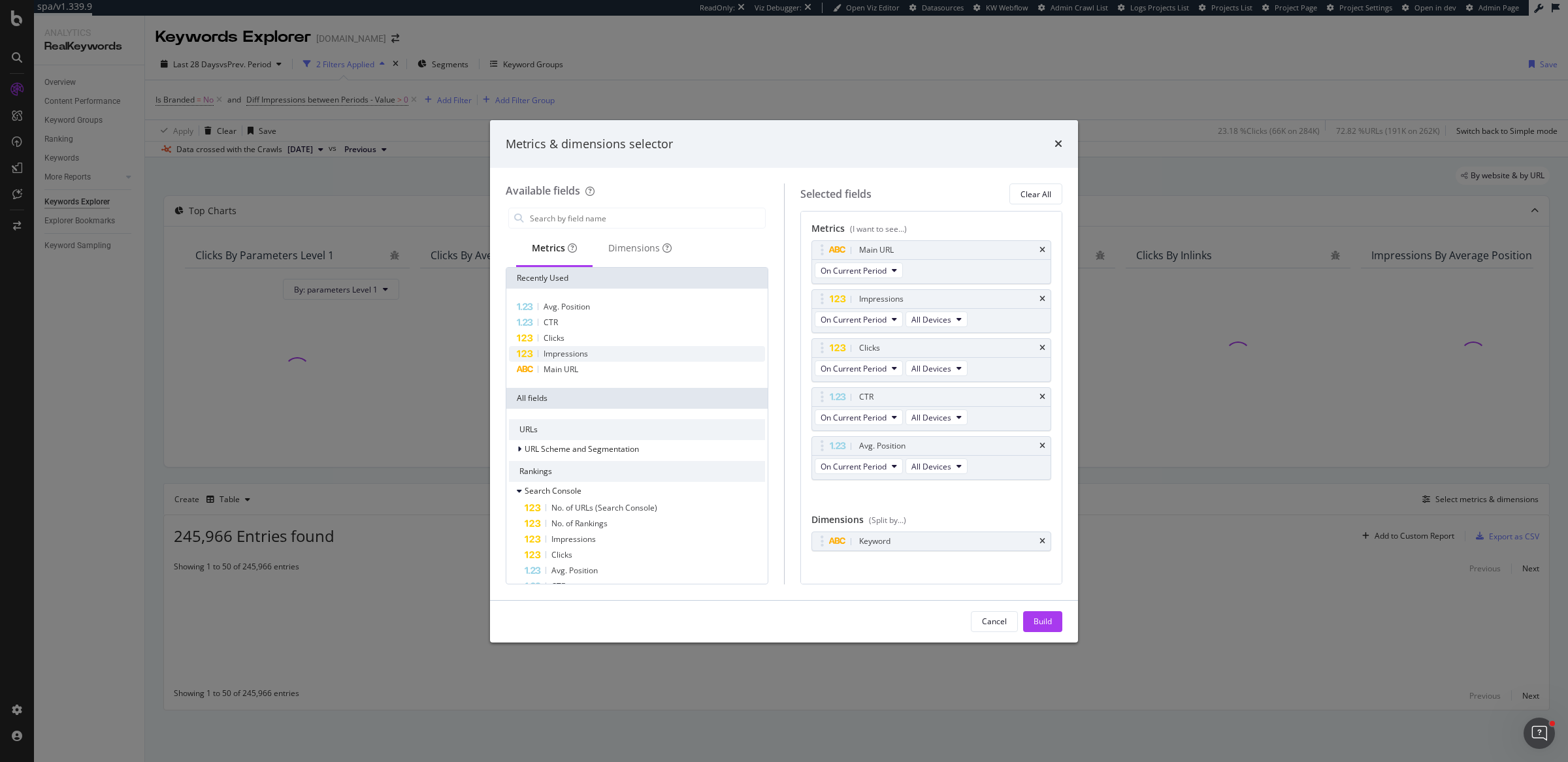
click at [579, 355] on span "Impressions" at bounding box center [565, 354] width 45 height 11
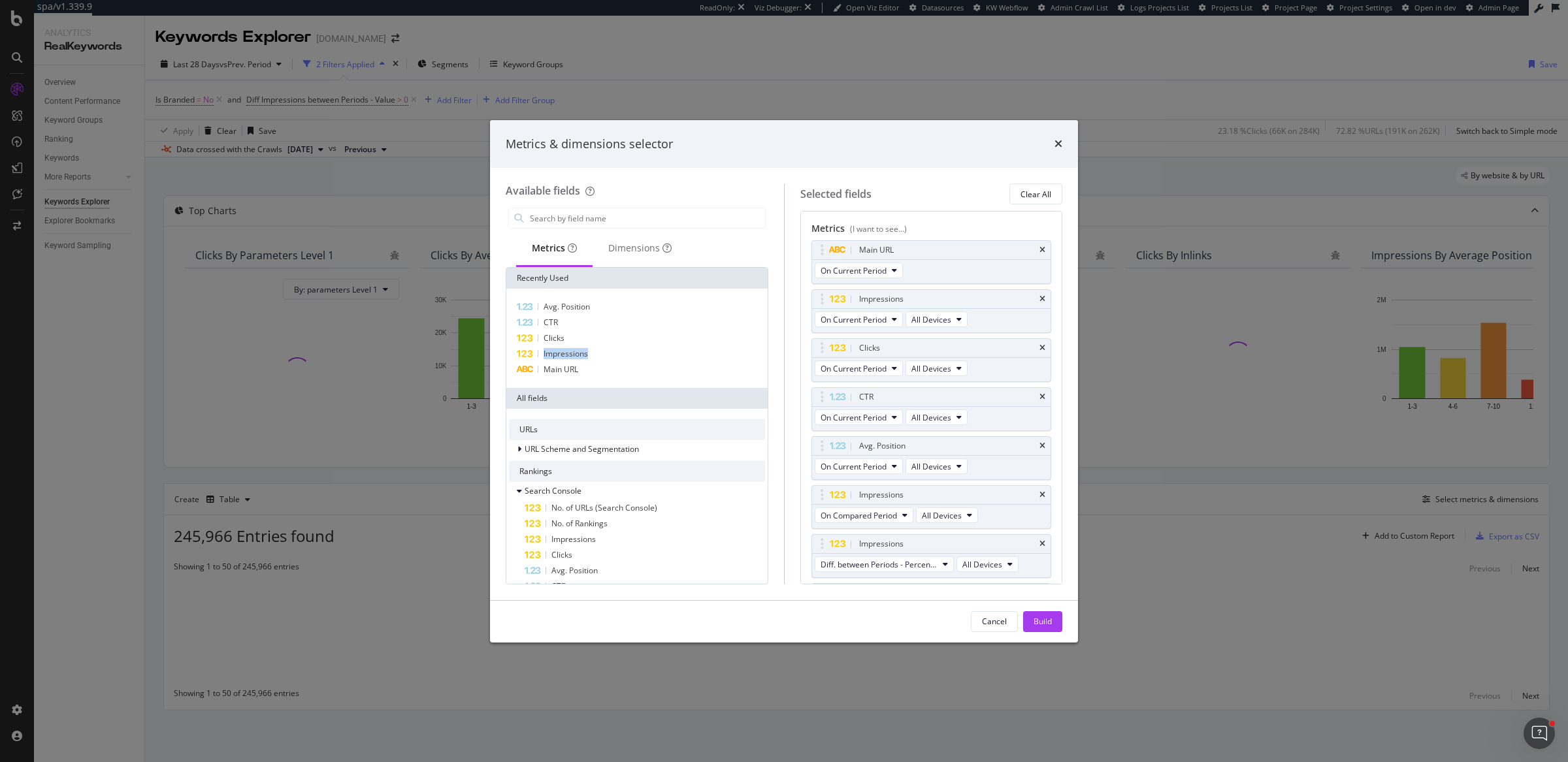
scroll to position [39, 0]
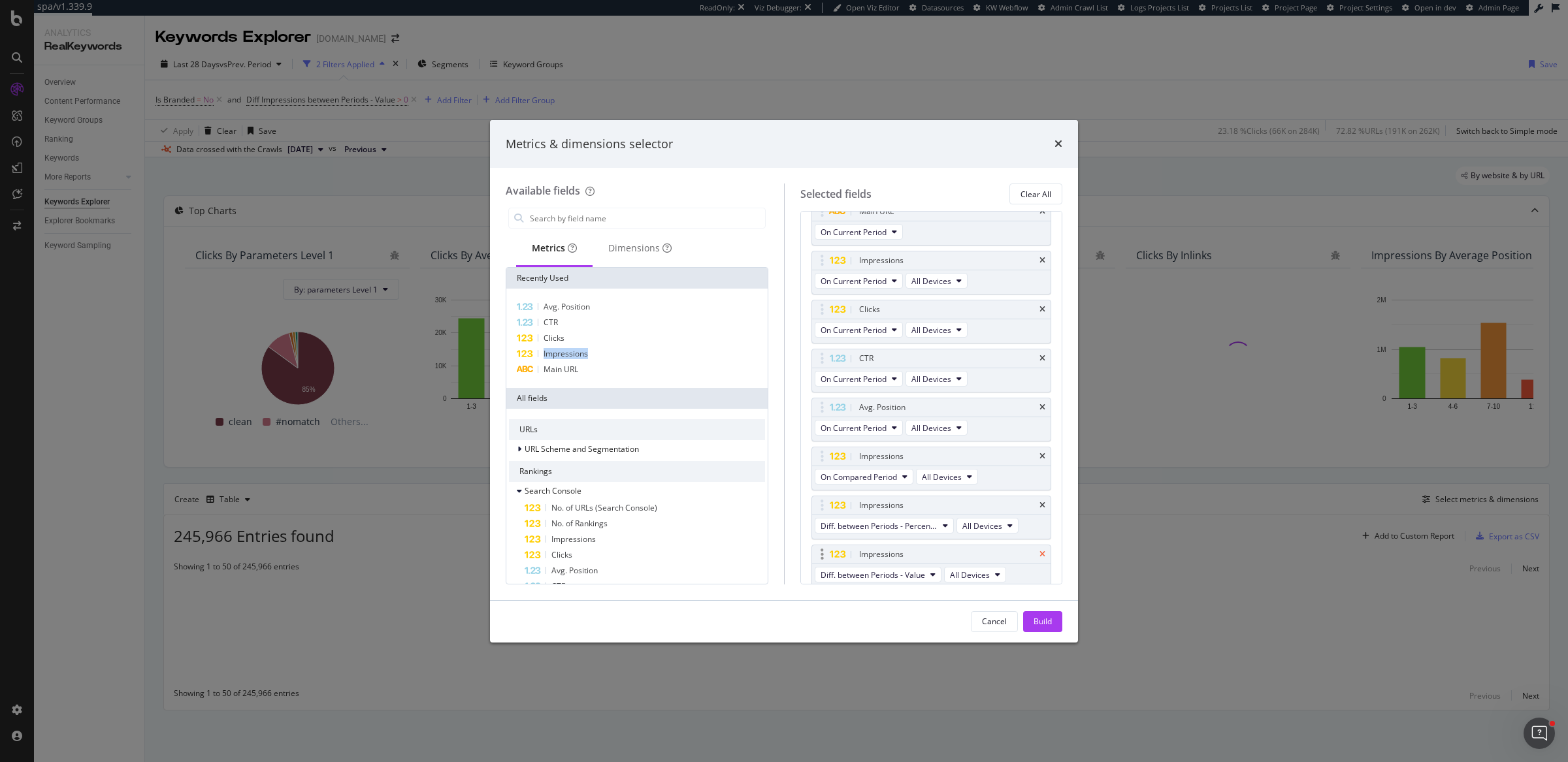
click at [1039, 551] on icon "times" at bounding box center [1042, 555] width 6 height 8
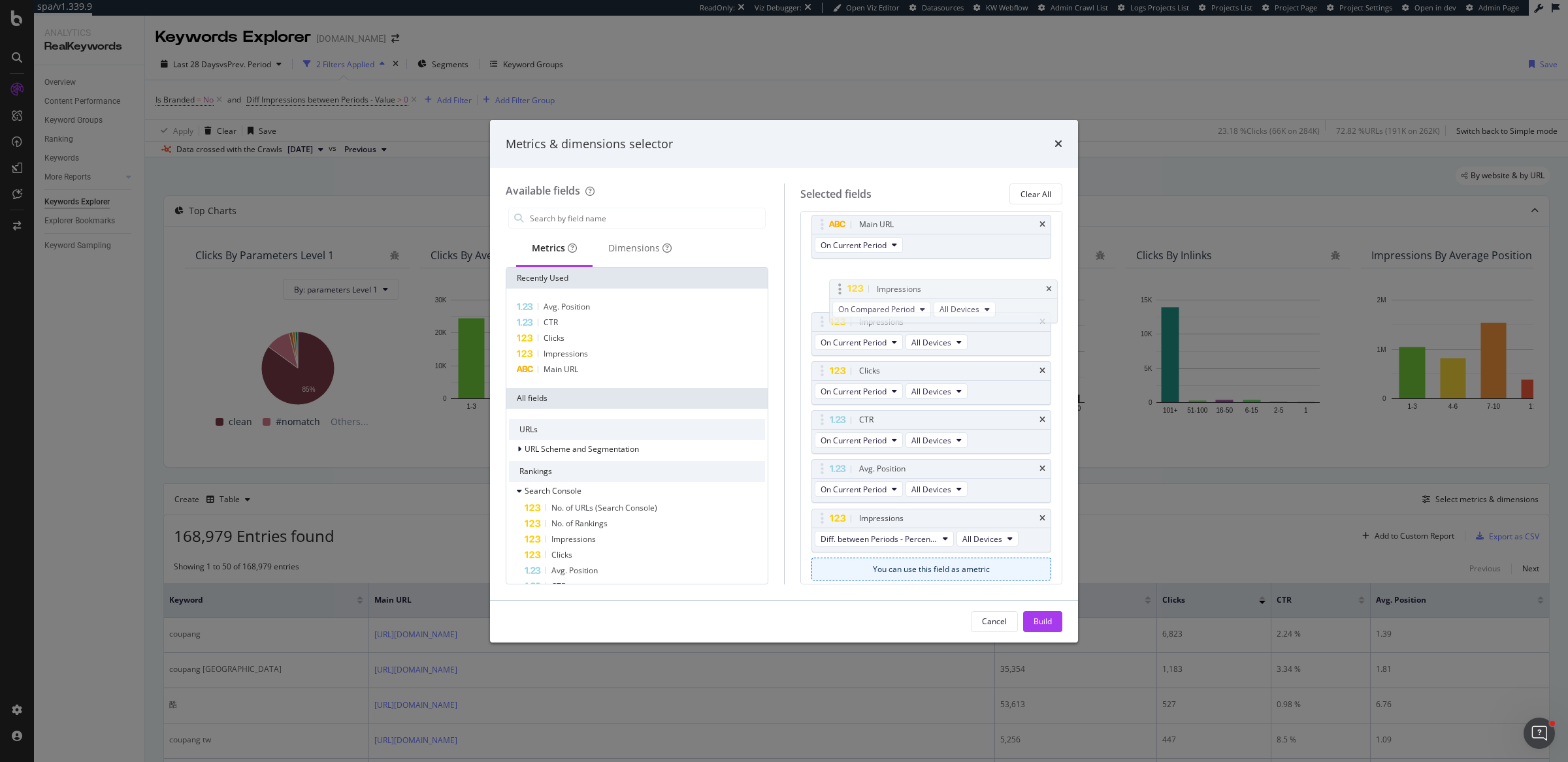
scroll to position [23, 0]
drag, startPoint x: 819, startPoint y: 453, endPoint x: 840, endPoint y: 333, distance: 121.8
click at [839, 326] on body "spa/v1.339.9 ReadOnly: Viz Debugger: Open Viz Editor Datasources KW Webflow Adm…" at bounding box center [784, 381] width 1568 height 762
drag, startPoint x: 824, startPoint y: 520, endPoint x: 825, endPoint y: 376, distance: 144.0
click at [825, 376] on body "spa/v1.339.9 ReadOnly: Viz Debugger: Open Viz Editor Datasources KW Webflow Adm…" at bounding box center [784, 381] width 1568 height 762
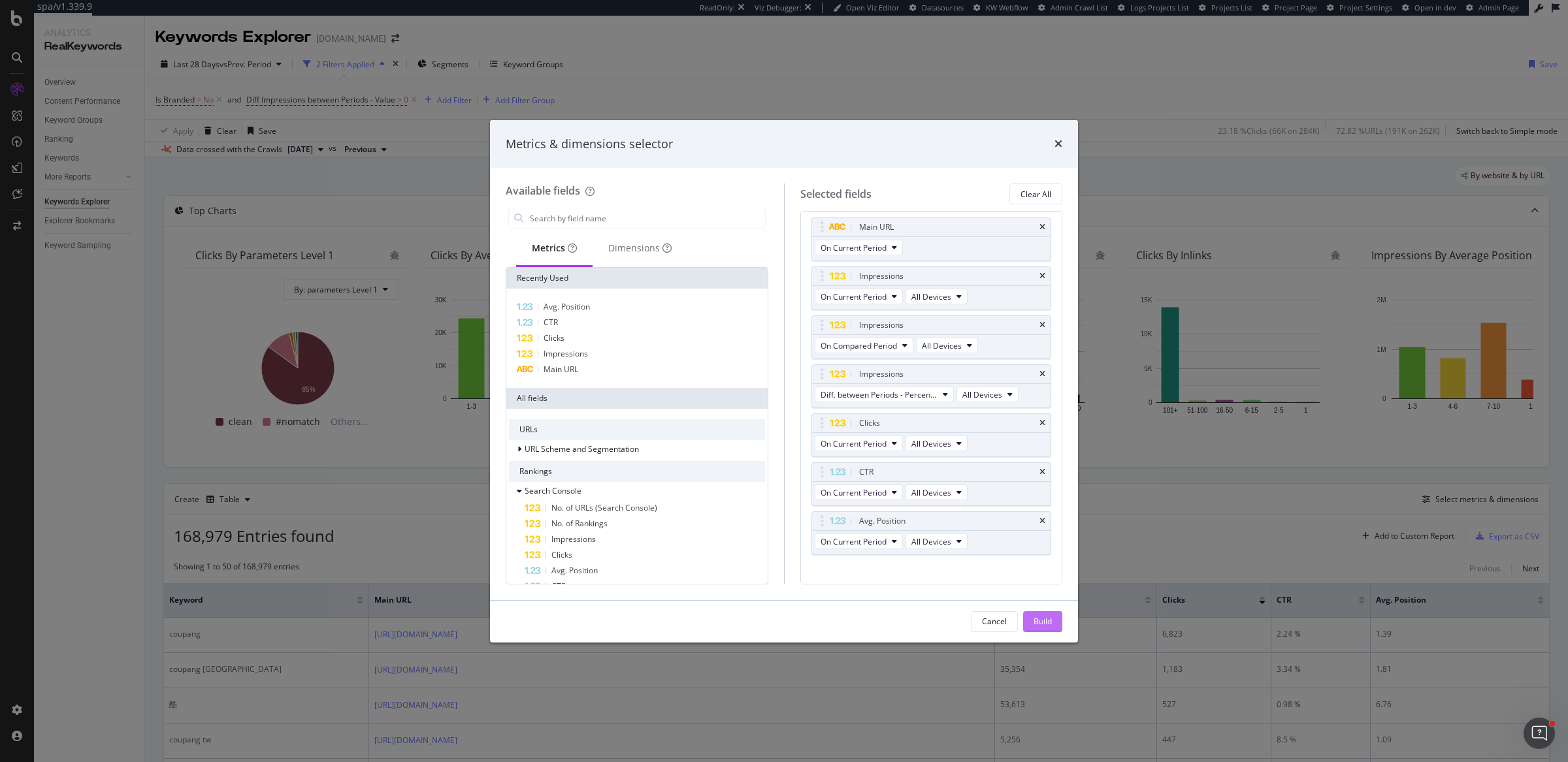
click at [1049, 624] on div "Build" at bounding box center [1042, 622] width 19 height 11
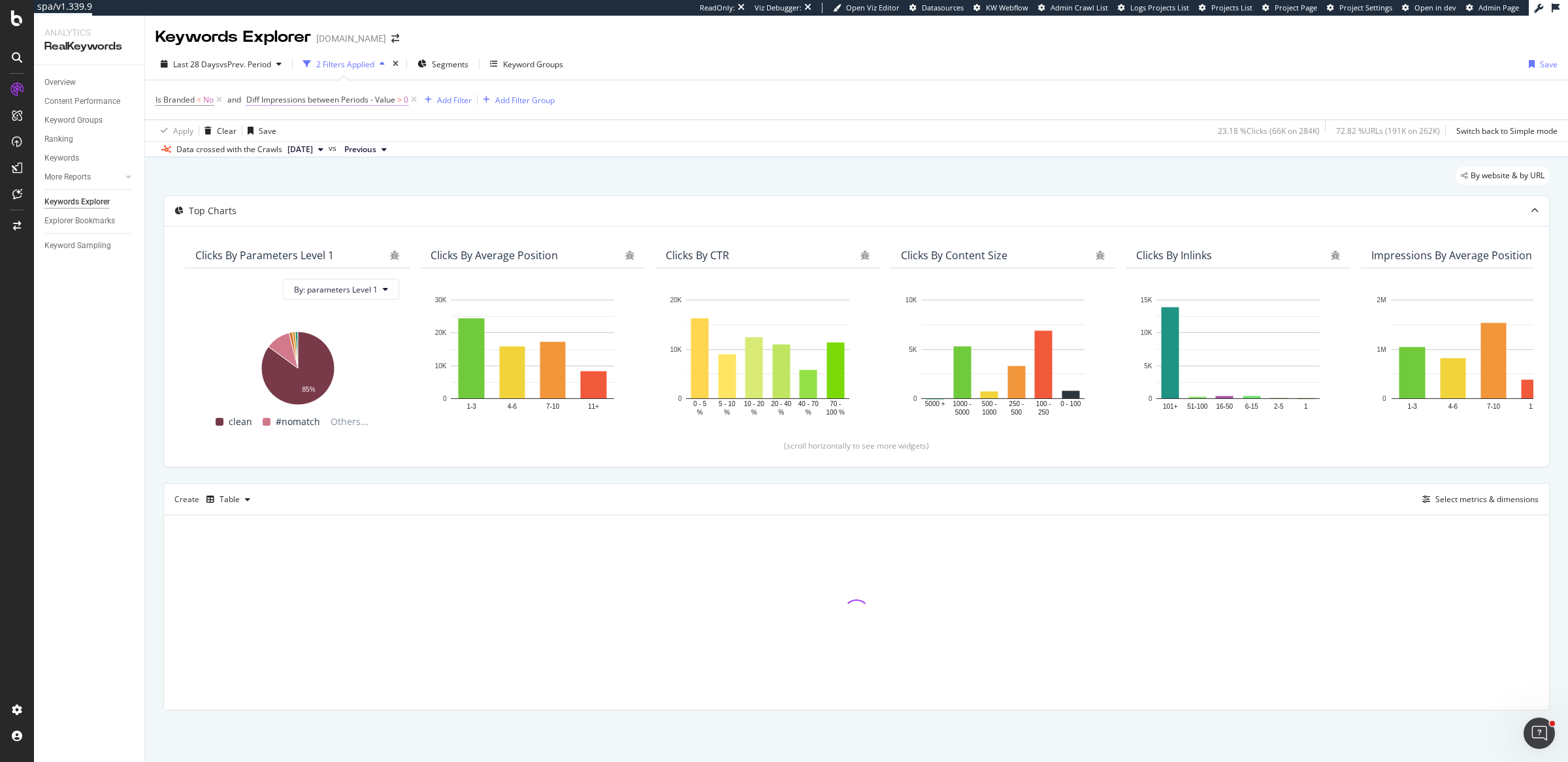
click at [292, 100] on span "Diff Impressions between Periods - Value" at bounding box center [321, 100] width 149 height 11
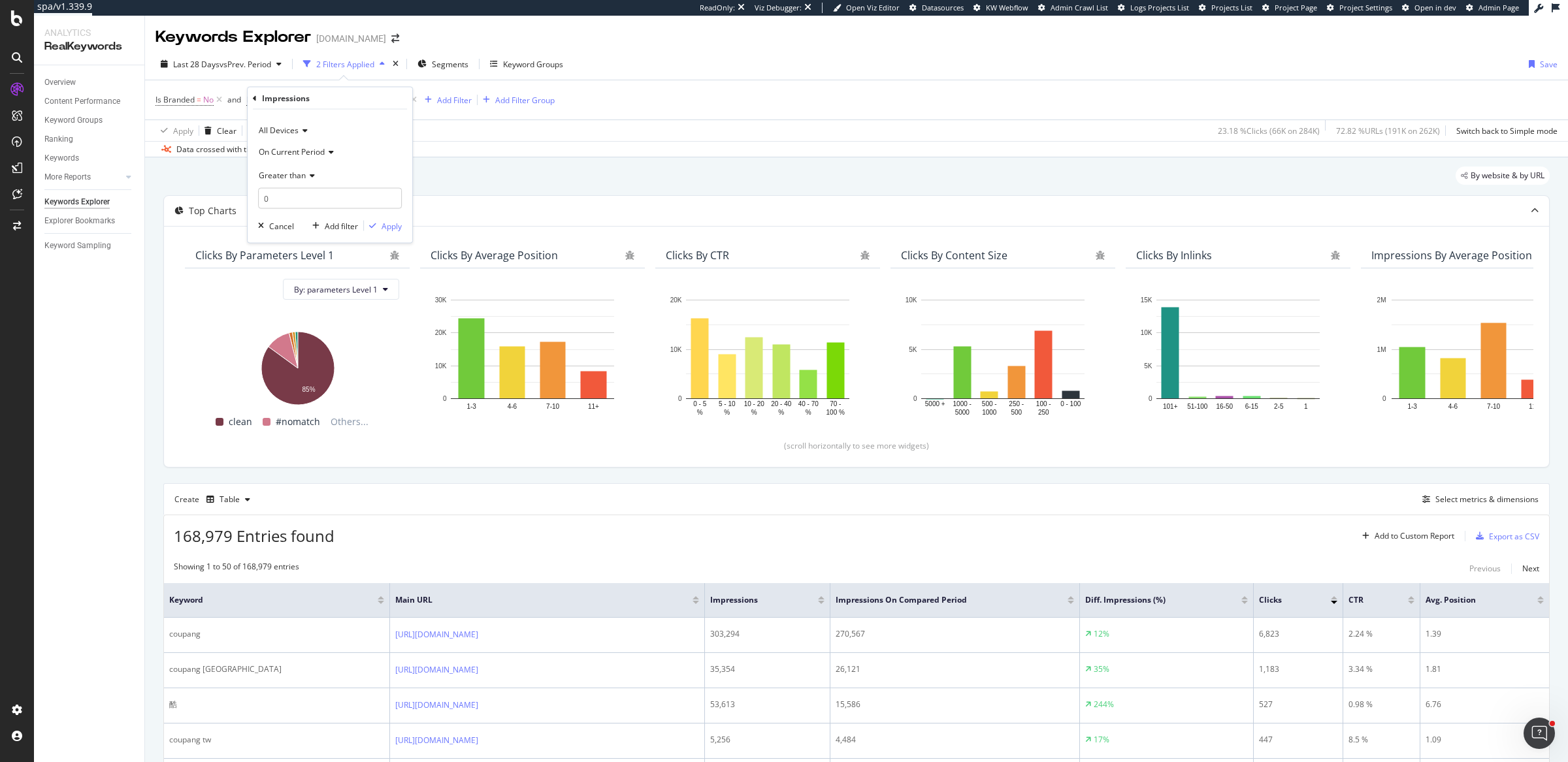
click at [302, 170] on span "Greater than" at bounding box center [282, 175] width 47 height 11
click at [312, 229] on div "Less than" at bounding box center [331, 236] width 140 height 17
click at [326, 147] on icon at bounding box center [329, 151] width 9 height 8
click at [343, 221] on div "Diff. Between Period - value" at bounding box center [331, 229] width 140 height 17
click at [381, 224] on div "Apply" at bounding box center [391, 226] width 20 height 11
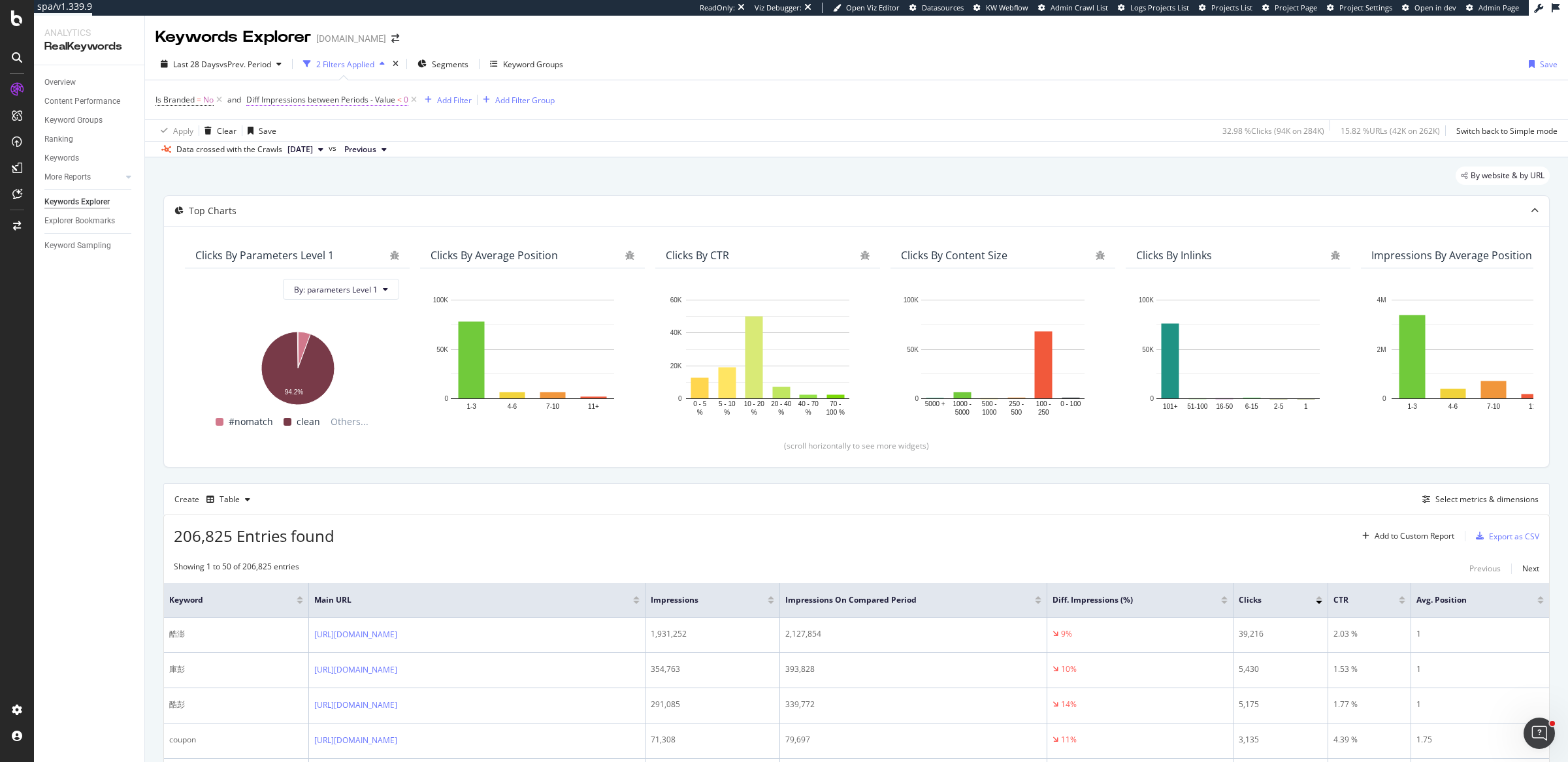
click at [372, 100] on span "Diff Impressions between Periods - Value" at bounding box center [321, 100] width 149 height 11
click at [255, 96] on icon at bounding box center [254, 98] width 4 height 8
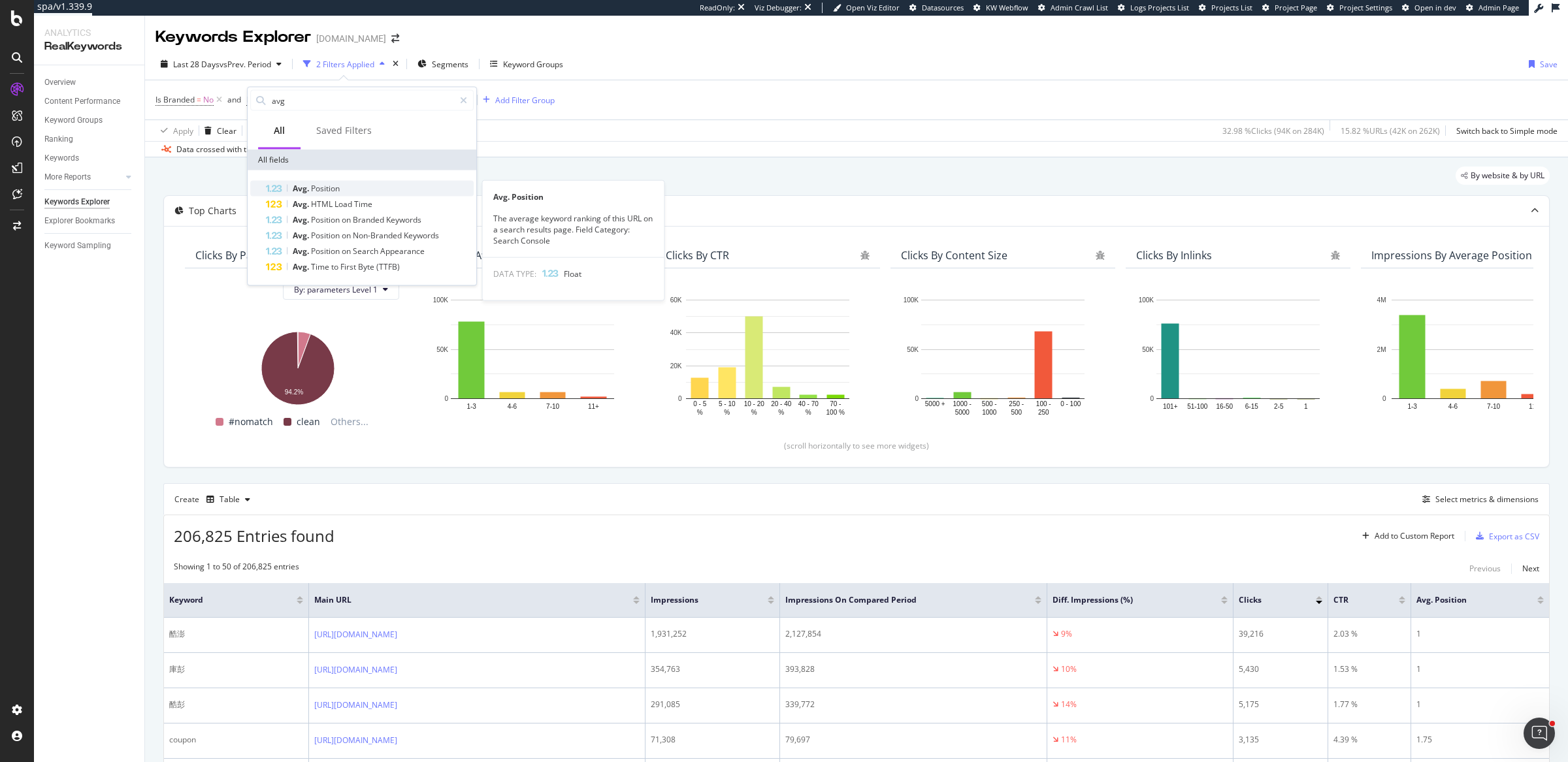
type input "avg"
click at [328, 185] on span "Position" at bounding box center [325, 189] width 28 height 11
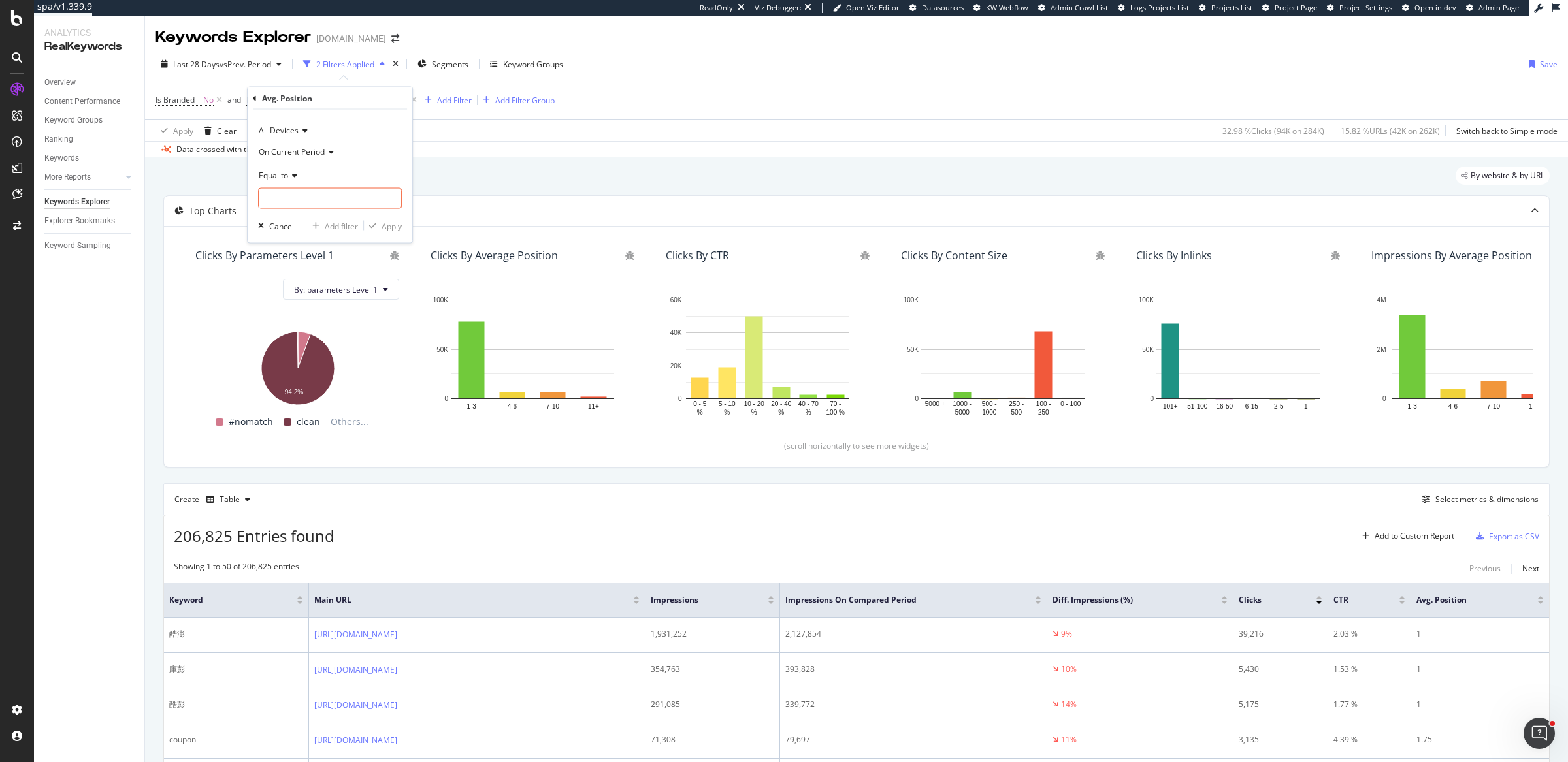
click at [292, 175] on icon at bounding box center [292, 175] width 9 height 8
click at [300, 303] on div "Between" at bounding box center [331, 304] width 140 height 17
click at [294, 241] on input "1" at bounding box center [330, 236] width 143 height 21
type input "2"
click at [346, 263] on div "Add filter" at bounding box center [341, 263] width 33 height 11
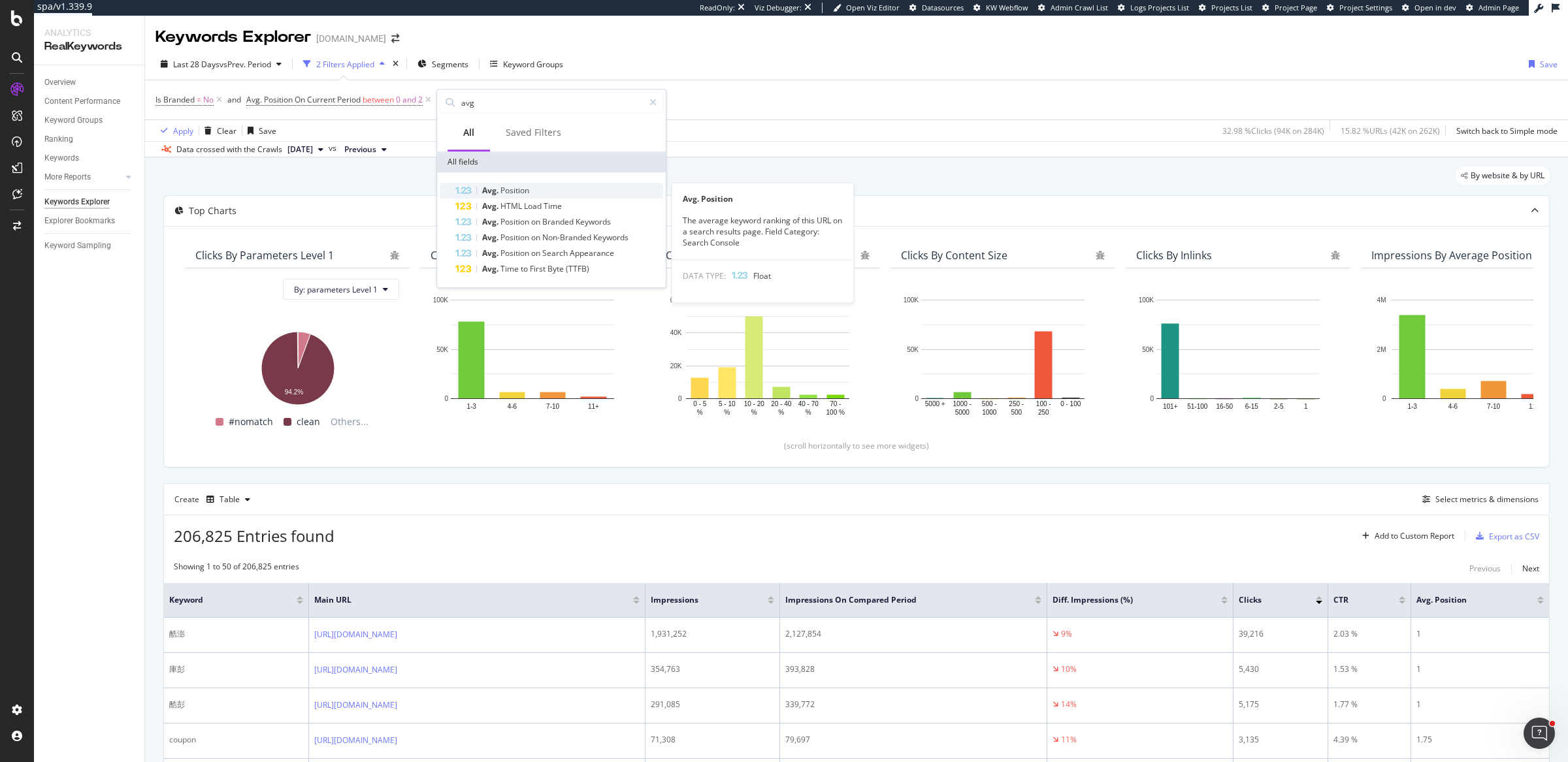
click at [535, 190] on div "Avg. Position" at bounding box center [559, 190] width 207 height 15
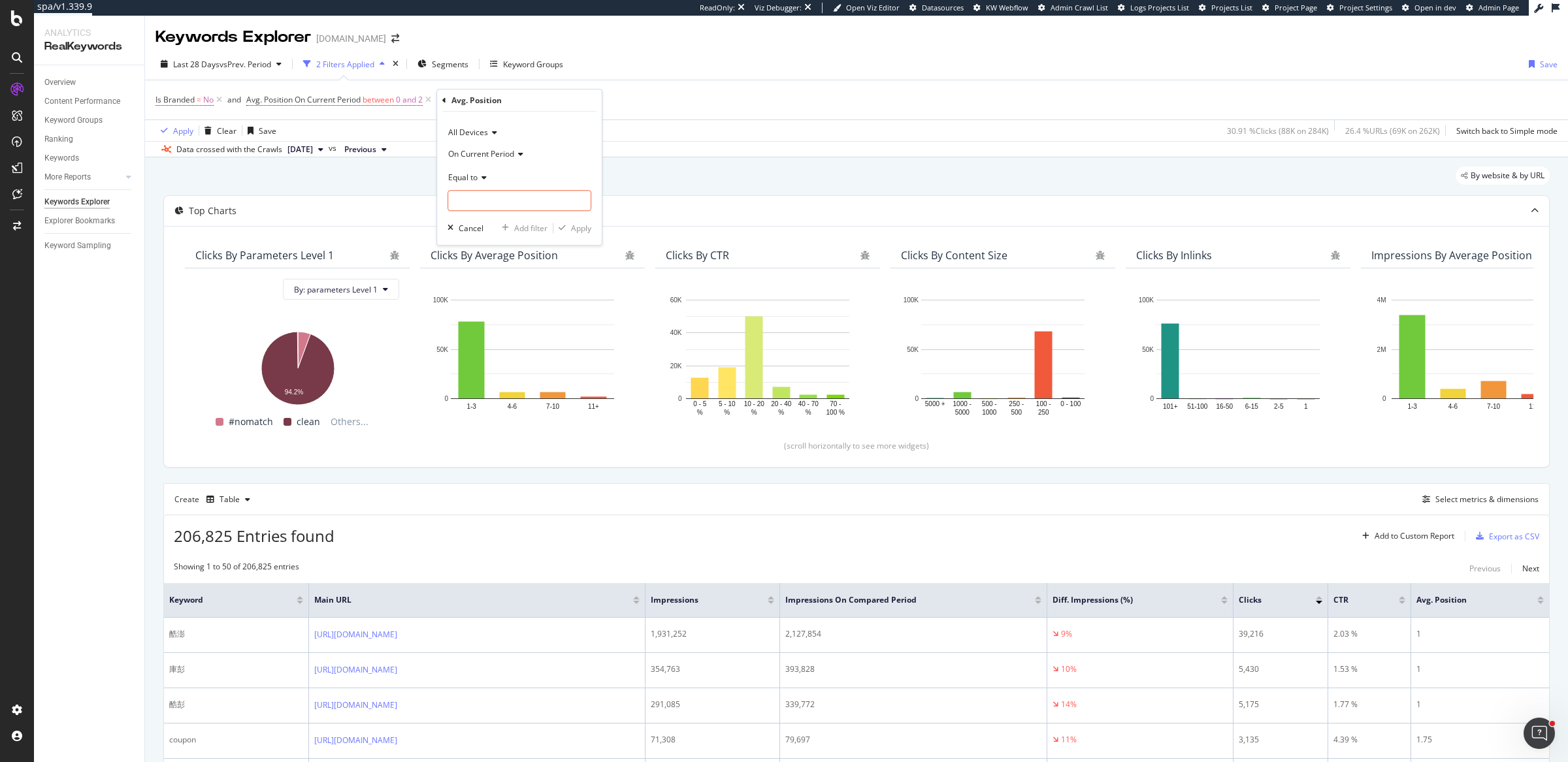
click at [512, 153] on span "On Current Period" at bounding box center [480, 154] width 66 height 11
click at [528, 198] on span "On Compared Period" at bounding box center [492, 198] width 76 height 11
click at [482, 177] on icon at bounding box center [482, 178] width 9 height 8
drag, startPoint x: 496, startPoint y: 305, endPoint x: 491, endPoint y: 279, distance: 26.5
click at [496, 304] on div "Between" at bounding box center [520, 305] width 140 height 17
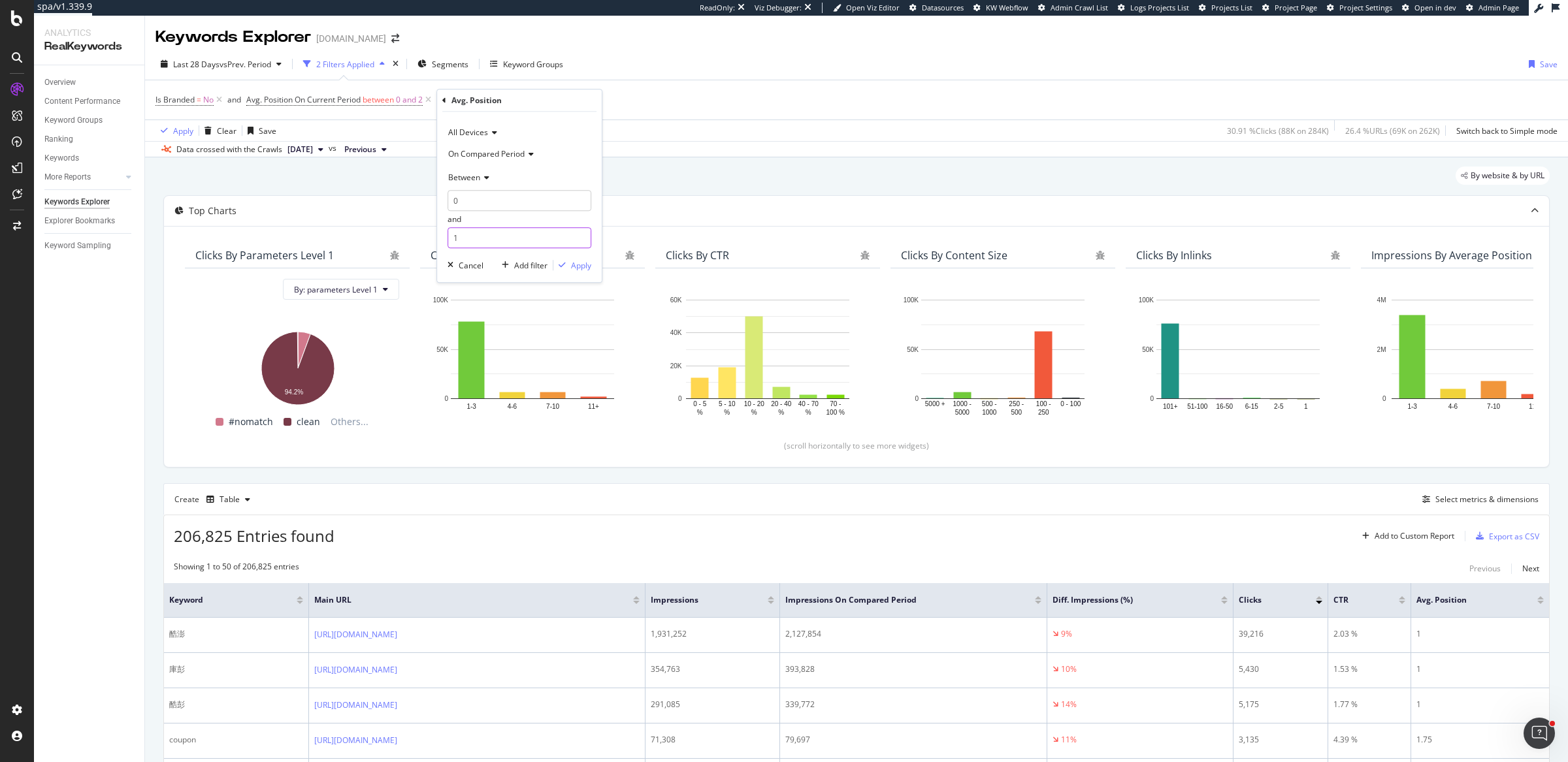
click at [483, 241] on input "1" at bounding box center [518, 238] width 143 height 21
type input "2"
click at [525, 266] on div "Add filter" at bounding box center [530, 266] width 33 height 11
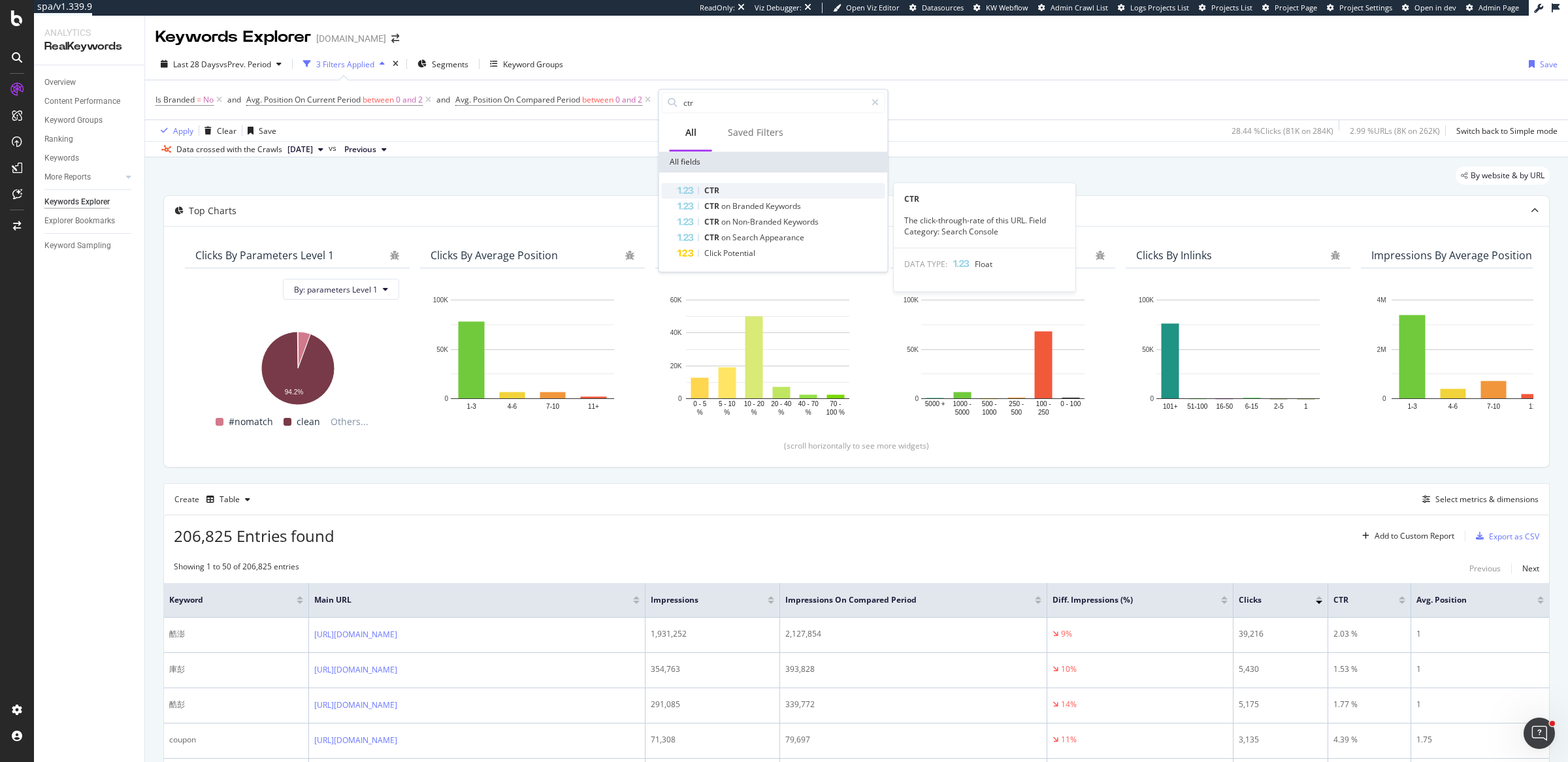
type input "ctr"
click at [745, 187] on div "CTR" at bounding box center [781, 190] width 207 height 15
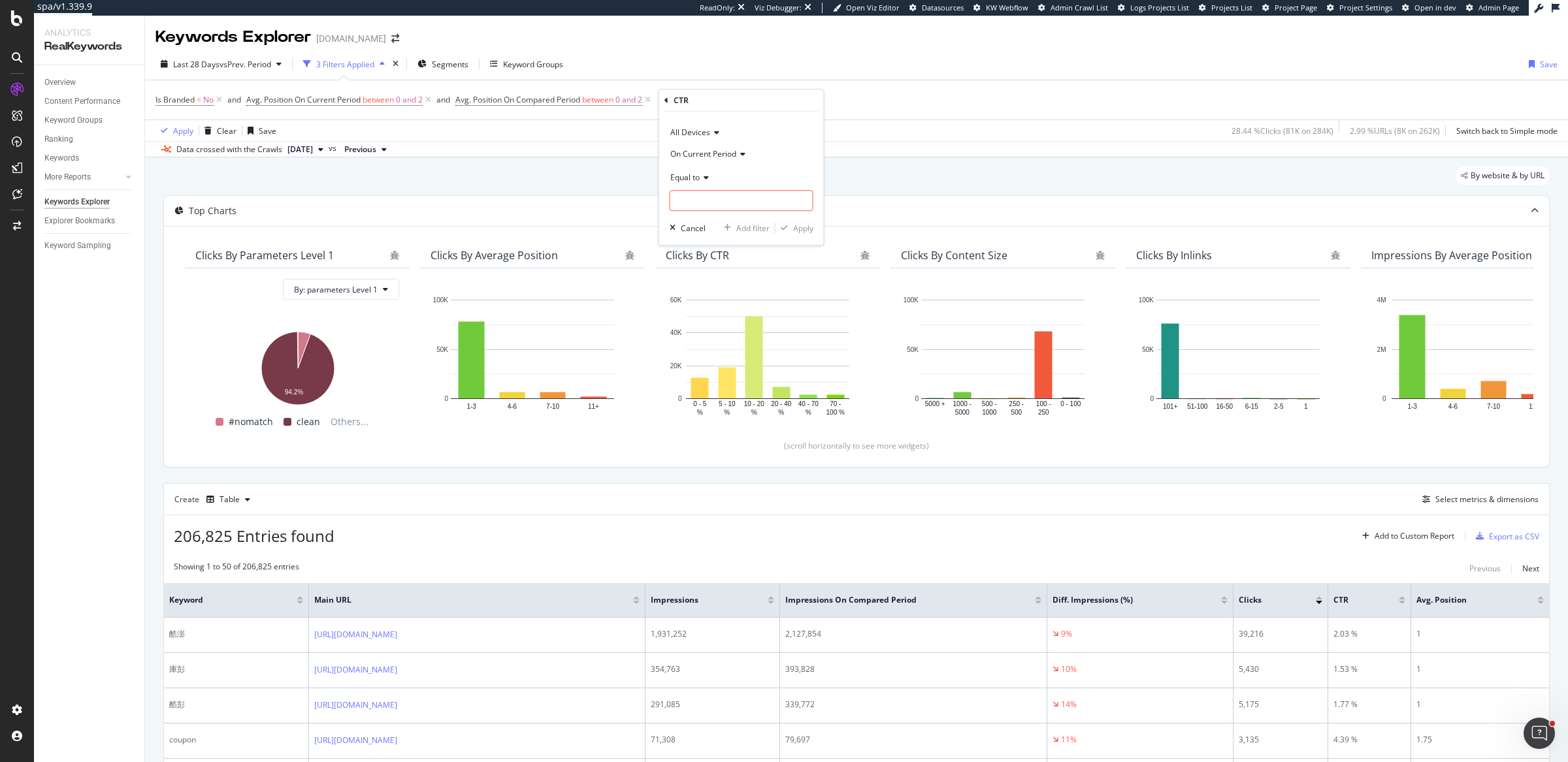
click at [721, 157] on span "On Current Period" at bounding box center [702, 154] width 66 height 11
click at [738, 228] on span "Diff. Between Period - value" at bounding box center [726, 232] width 100 height 11
click at [677, 177] on span "Equal to" at bounding box center [684, 177] width 29 height 11
click at [707, 235] on span "Less than" at bounding box center [693, 238] width 35 height 11
click at [717, 205] on input "number" at bounding box center [741, 201] width 143 height 21
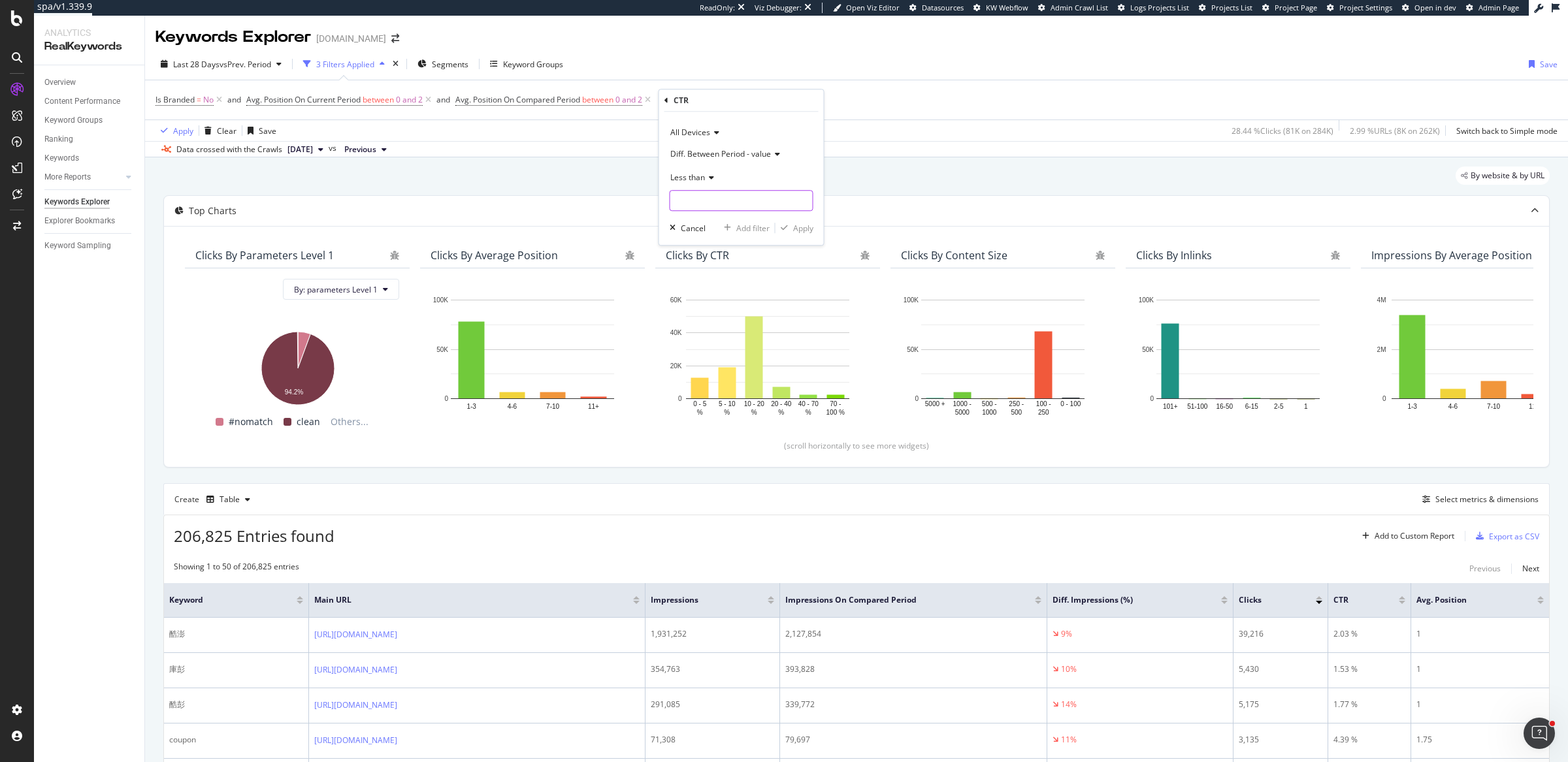
type input "0"
click at [807, 227] on div "Apply" at bounding box center [803, 228] width 20 height 11
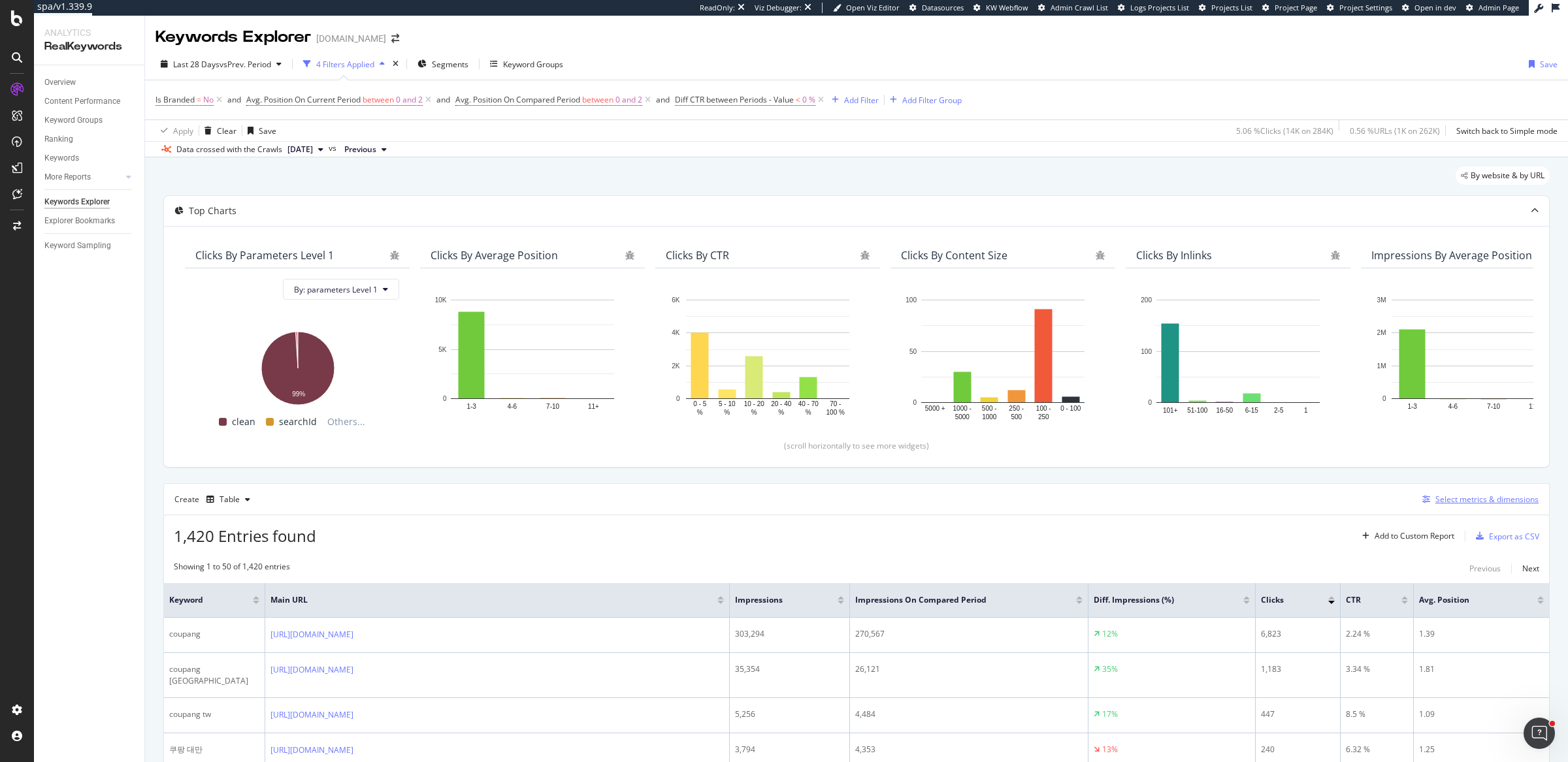
click at [1472, 498] on div "Select metrics & dimensions" at bounding box center [1486, 500] width 103 height 11
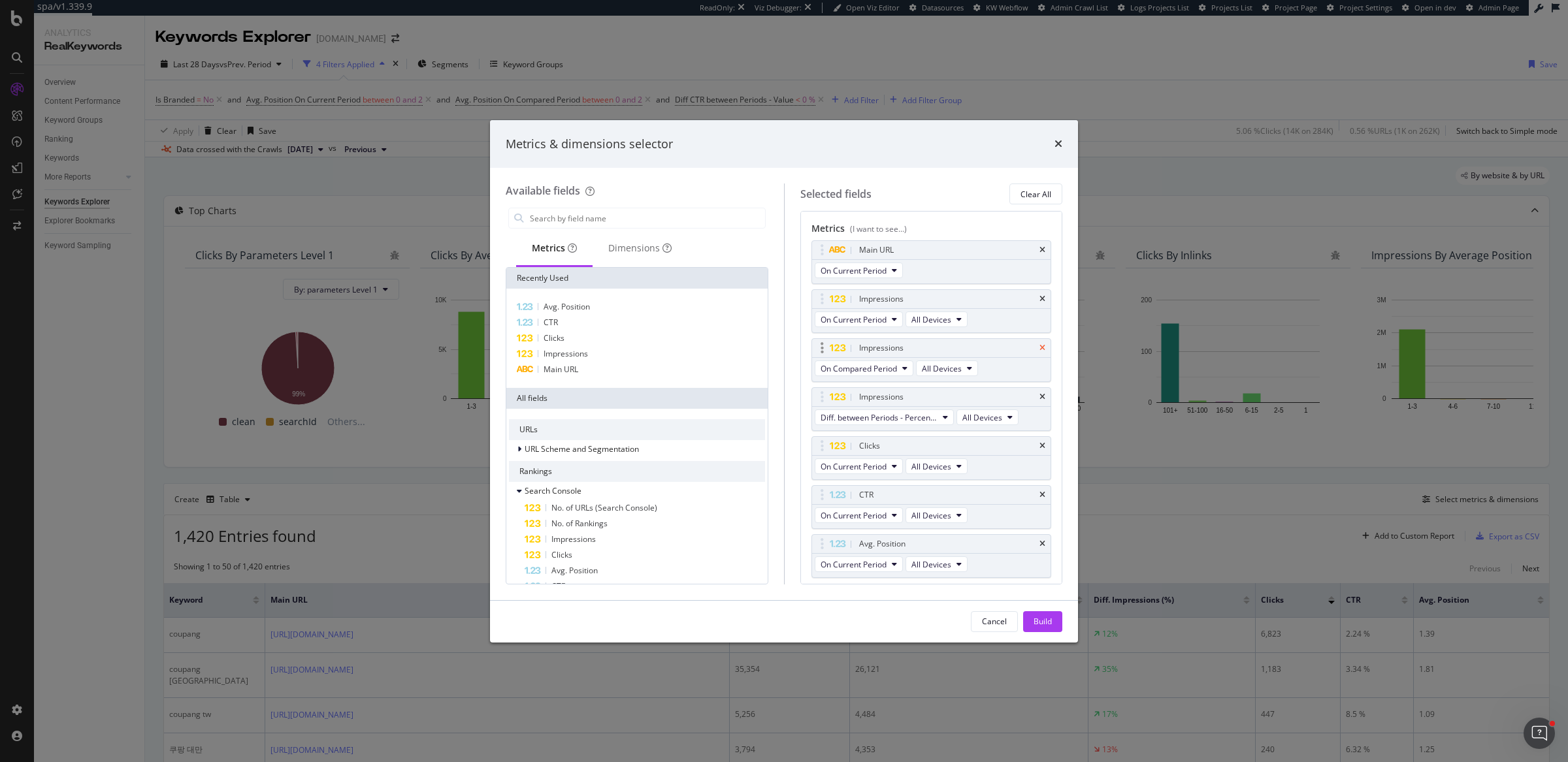
click at [1039, 348] on icon "times" at bounding box center [1042, 348] width 6 height 8
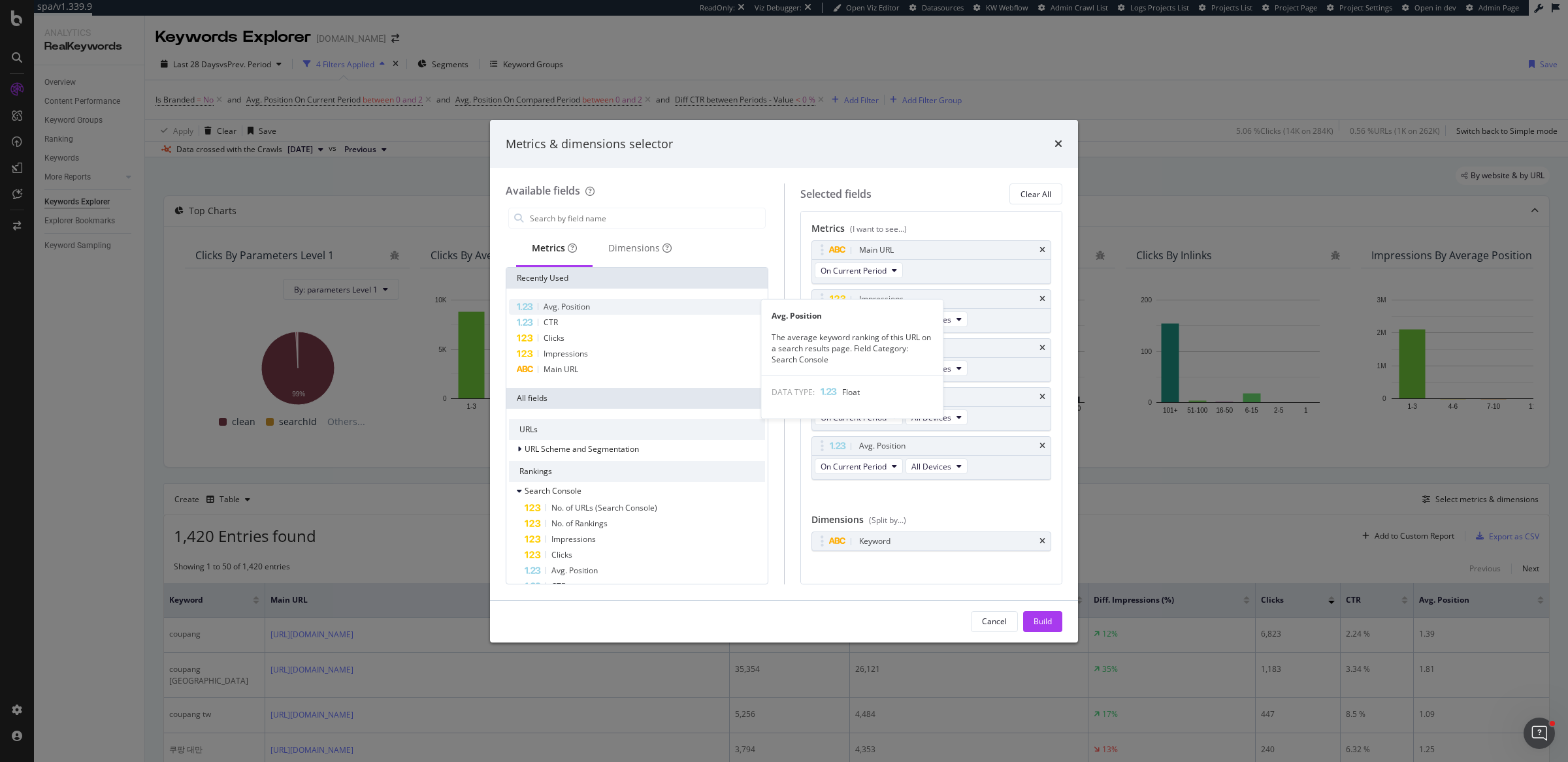
click at [556, 305] on span "Avg. Position" at bounding box center [566, 307] width 46 height 11
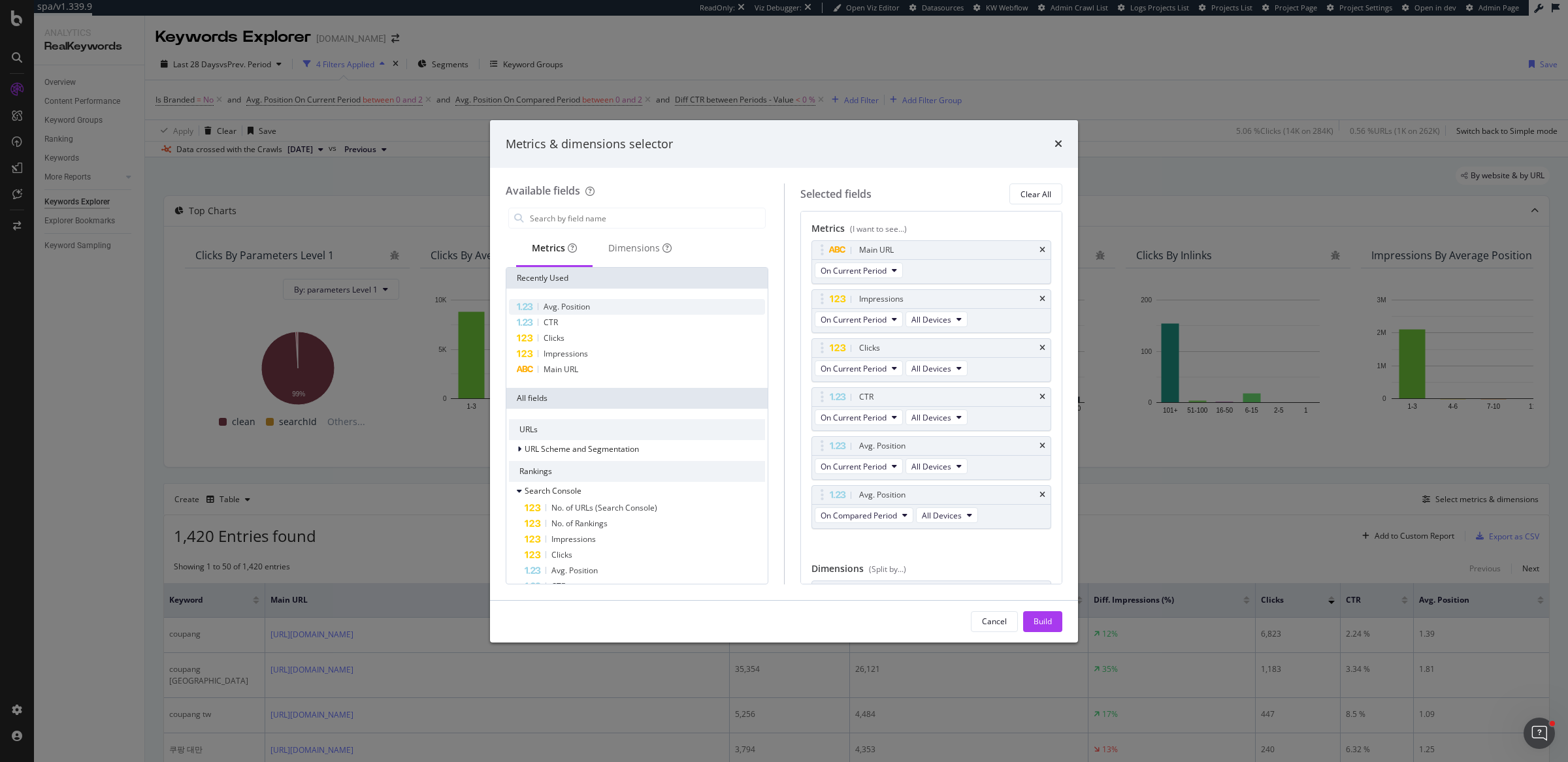
click at [556, 305] on span "Avg. Position" at bounding box center [566, 307] width 46 height 11
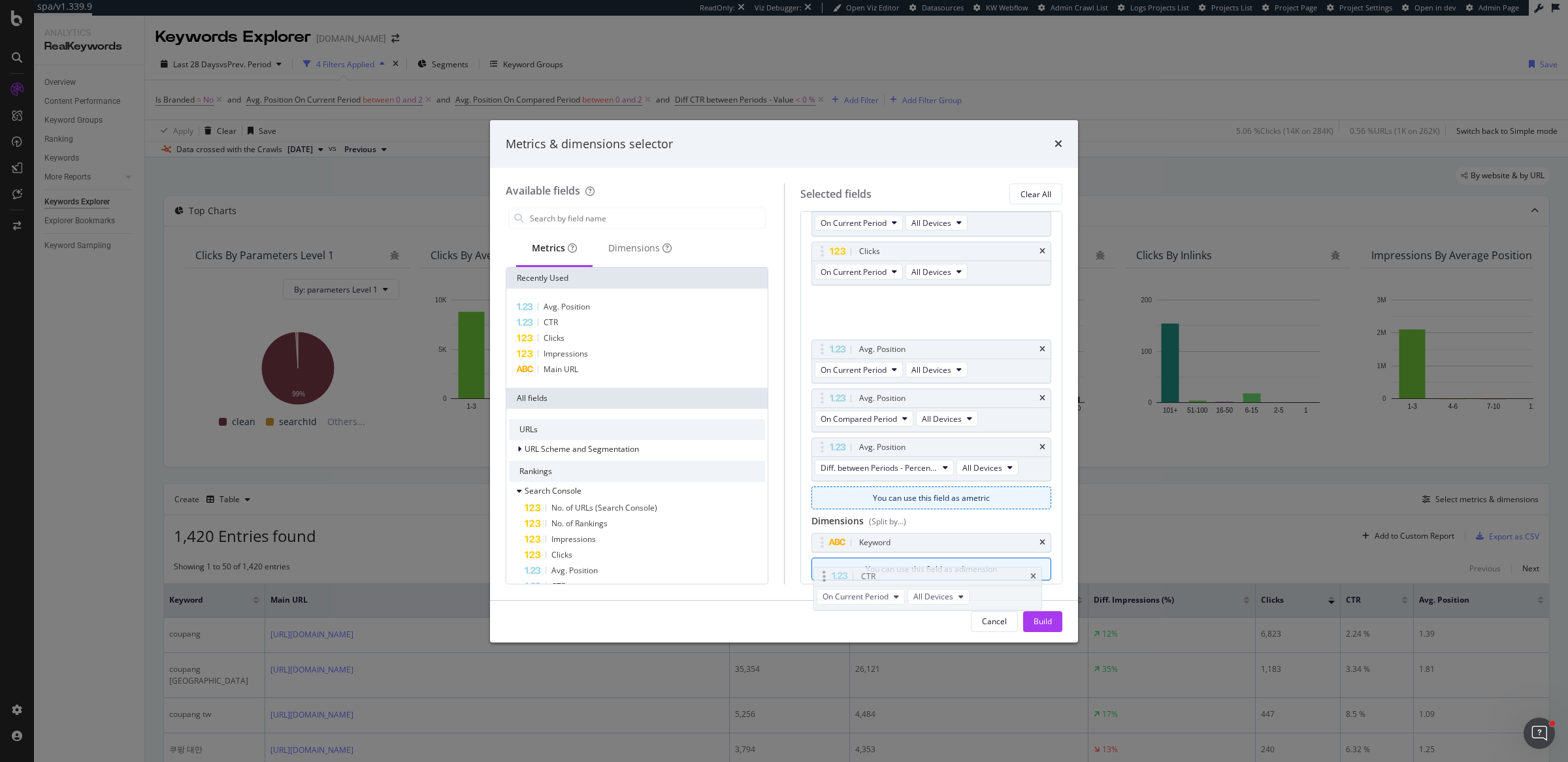
scroll to position [104, 0]
drag, startPoint x: 821, startPoint y: 395, endPoint x: 824, endPoint y: 482, distance: 87.1
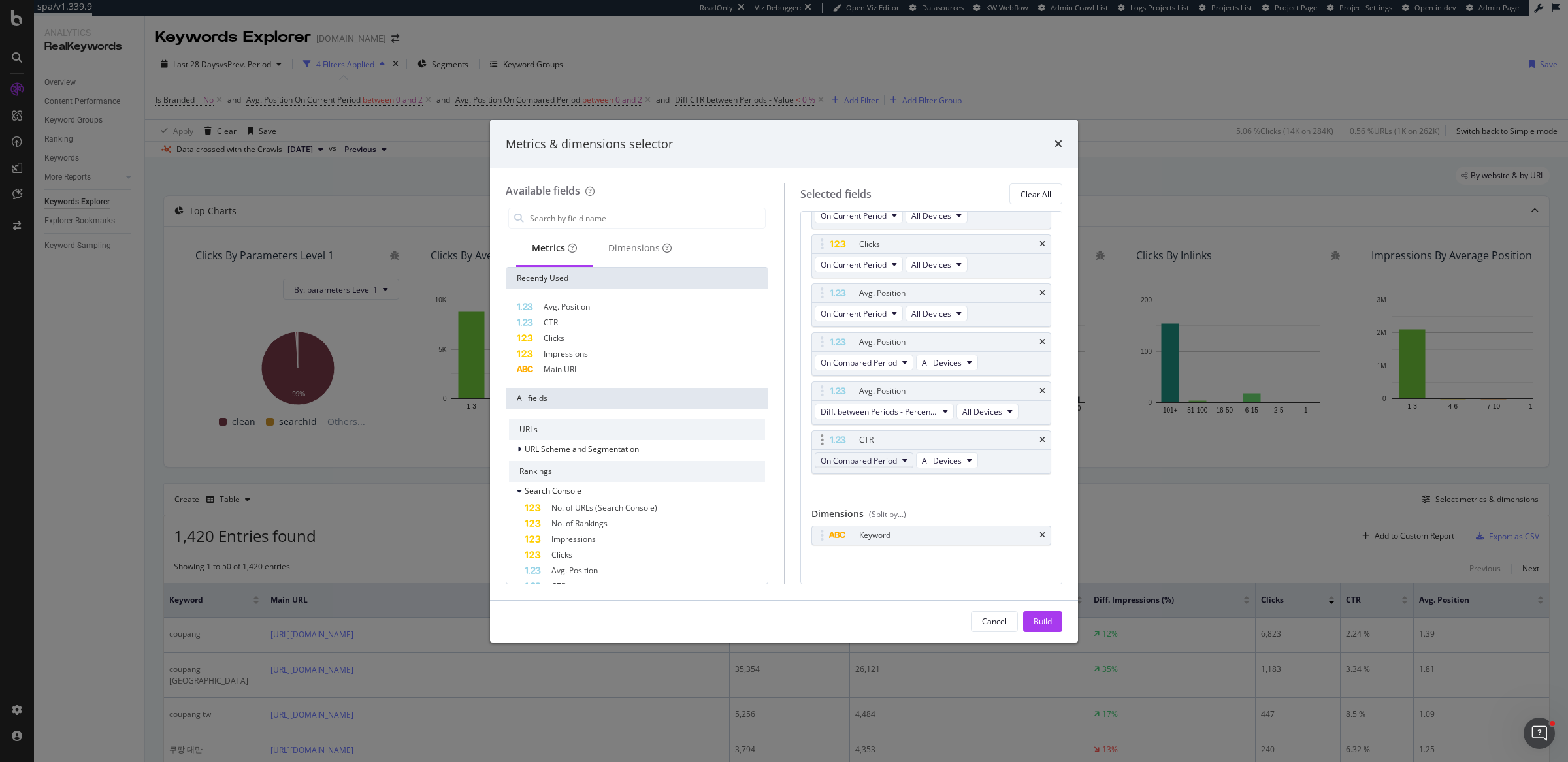
click at [872, 456] on span "On Compared Period" at bounding box center [859, 461] width 76 height 11
click at [869, 480] on span "On Current Period" at bounding box center [888, 480] width 126 height 12
click at [573, 326] on div "CTR" at bounding box center [637, 322] width 256 height 15
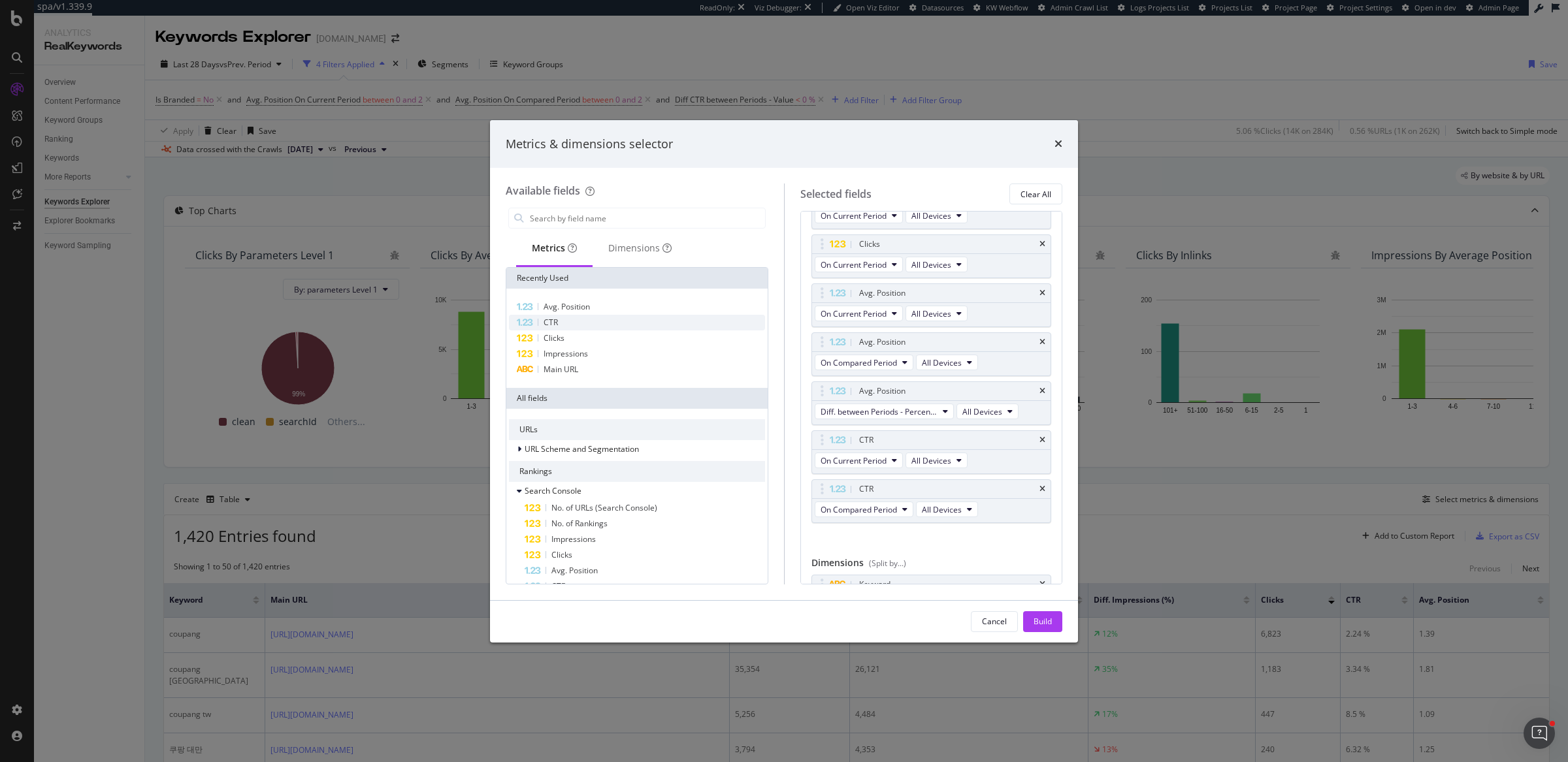
click at [573, 326] on div "CTR" at bounding box center [637, 322] width 256 height 15
click at [1039, 383] on icon "times" at bounding box center [1042, 387] width 6 height 8
click at [1037, 619] on div "Build" at bounding box center [1042, 622] width 19 height 11
